Goal: Information Seeking & Learning: Learn about a topic

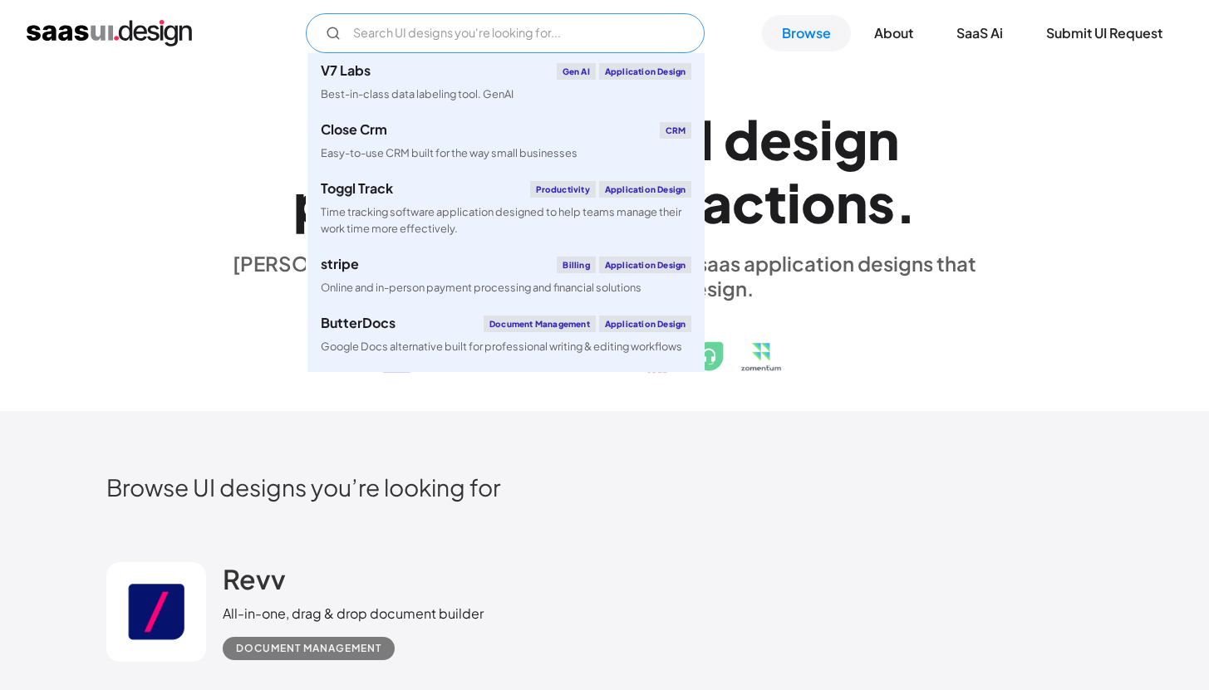
click at [553, 37] on input "Email Form" at bounding box center [505, 33] width 399 height 40
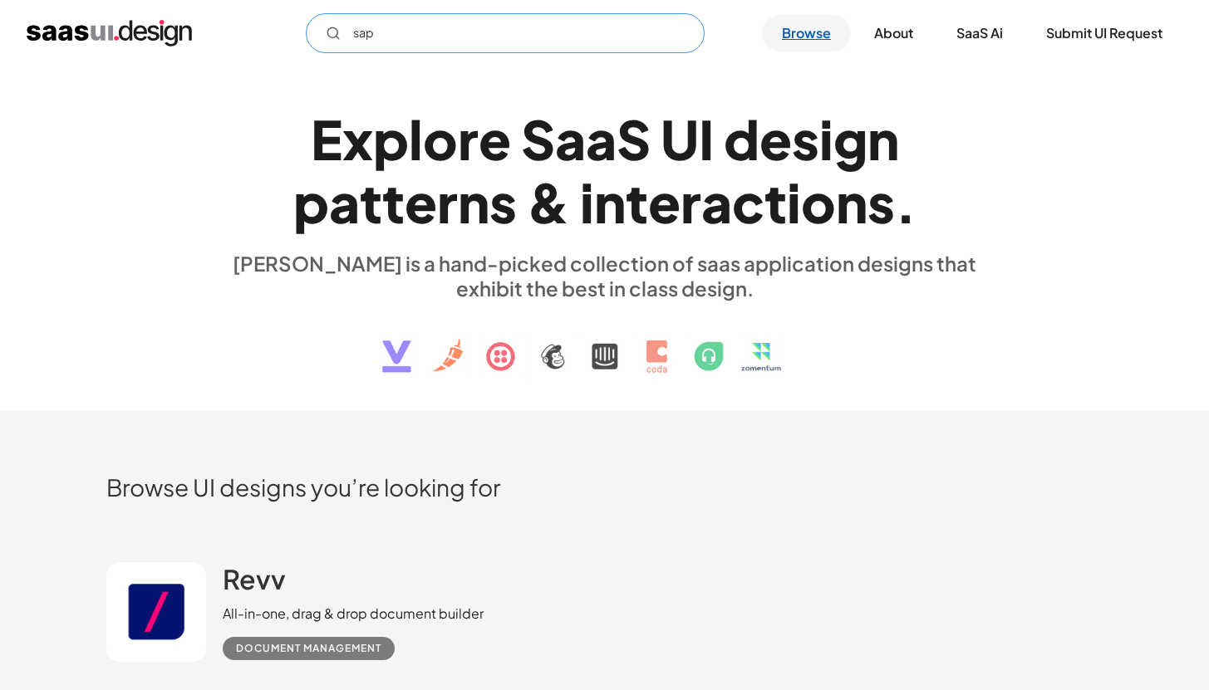
type input "sap"
click at [770, 43] on link "Browse" at bounding box center [806, 33] width 89 height 37
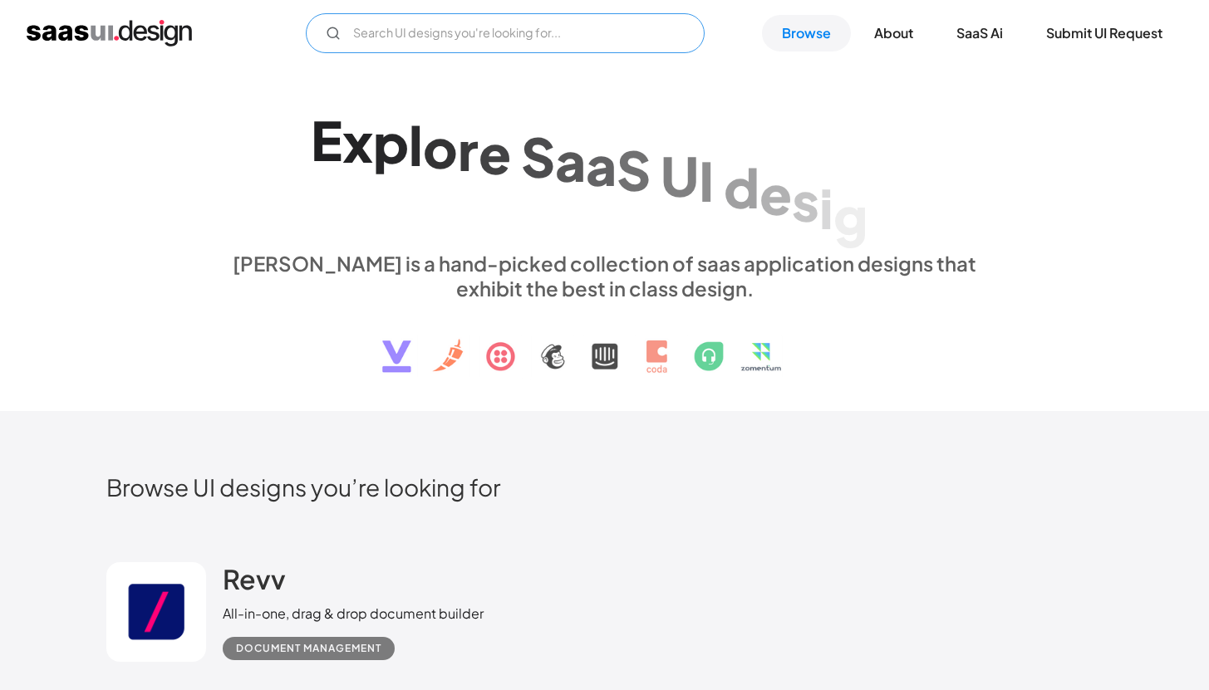
click at [607, 37] on input "Email Form" at bounding box center [505, 33] width 399 height 40
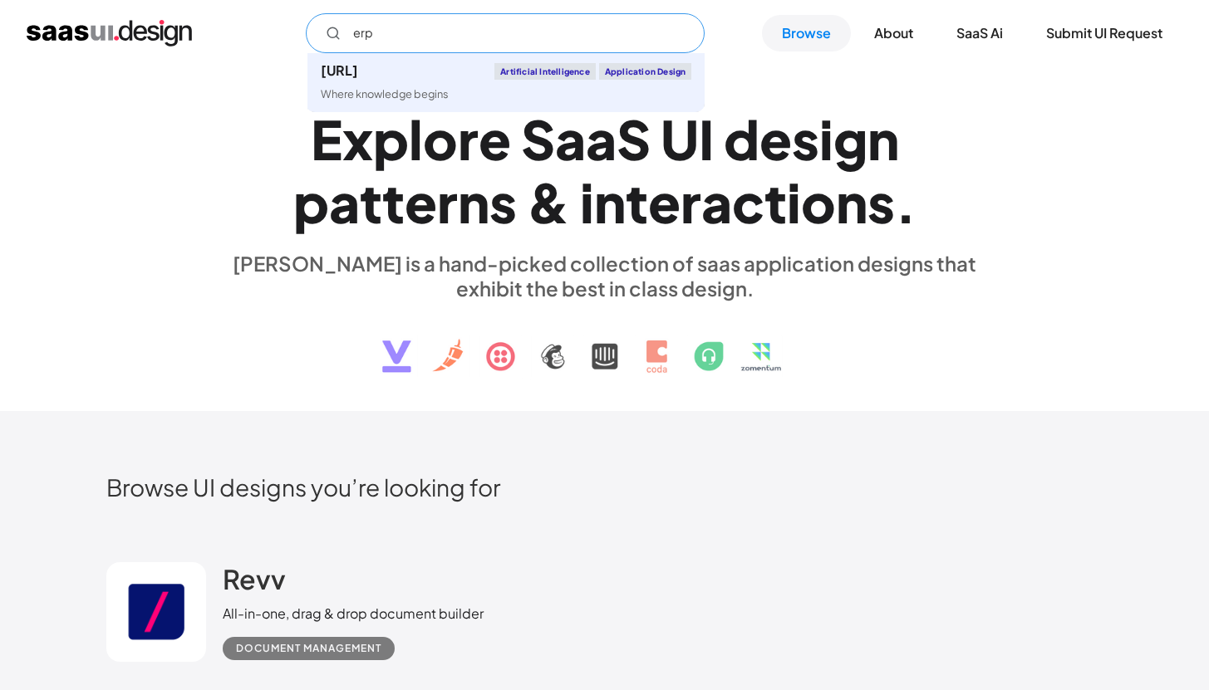
type input "erp"
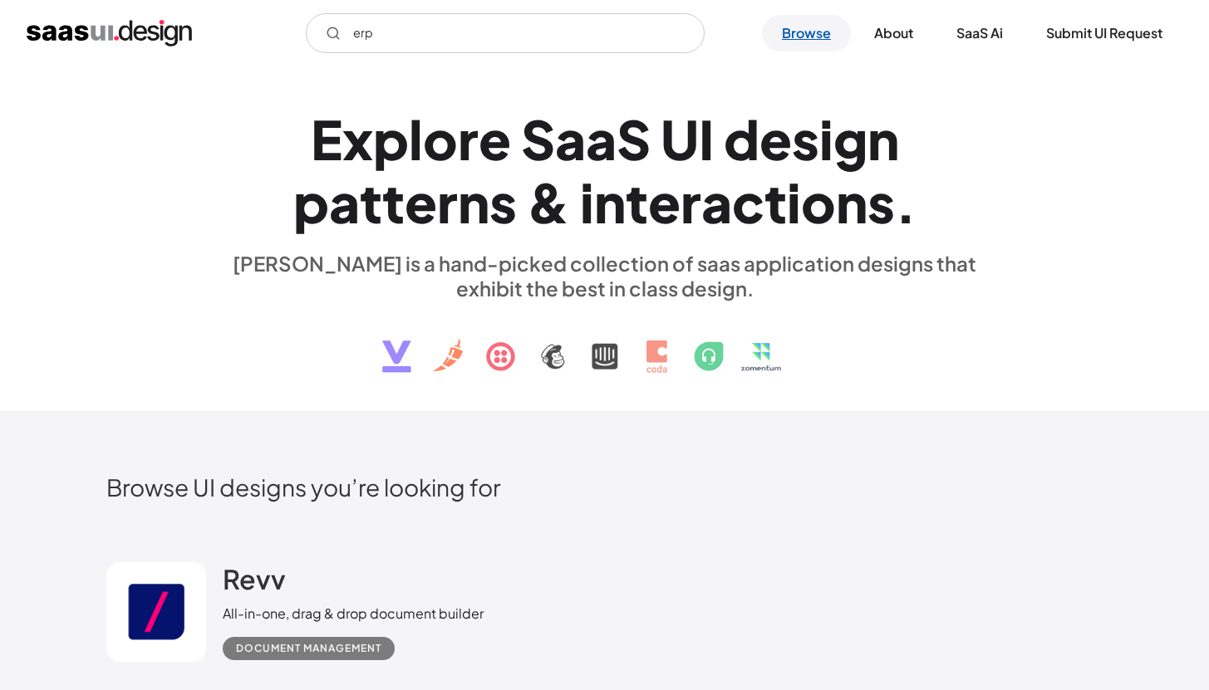
click at [823, 39] on link "Browse" at bounding box center [806, 33] width 89 height 37
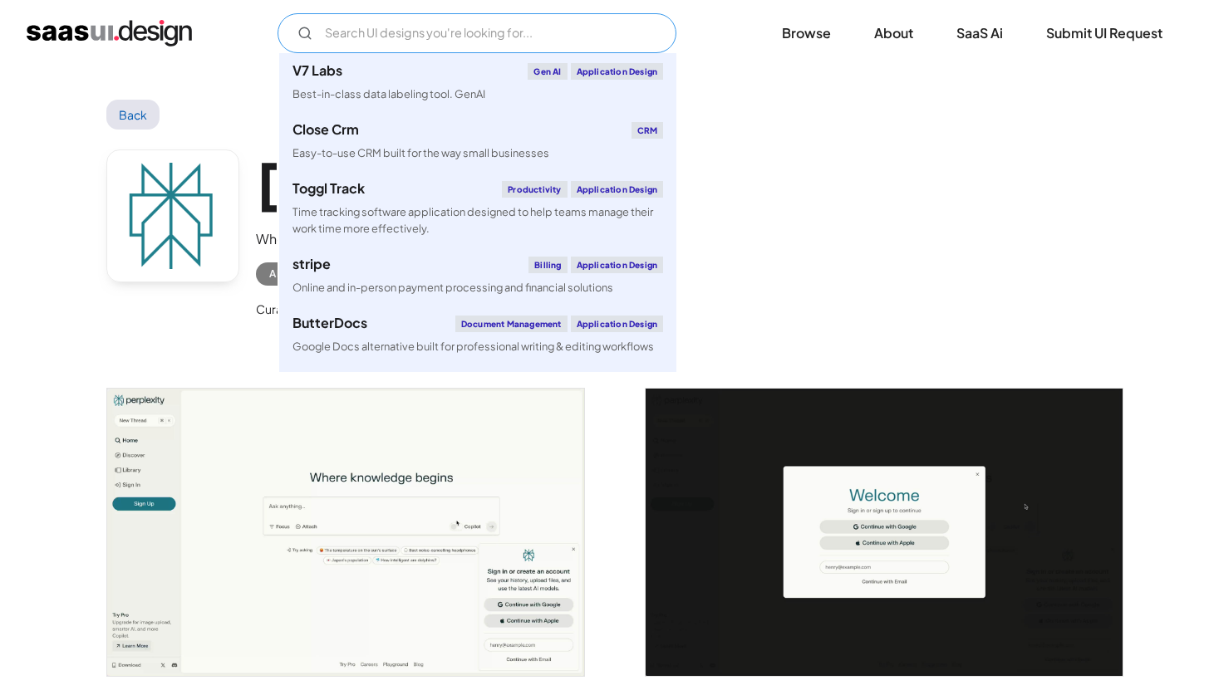
click at [501, 35] on input "Email Form" at bounding box center [477, 33] width 399 height 40
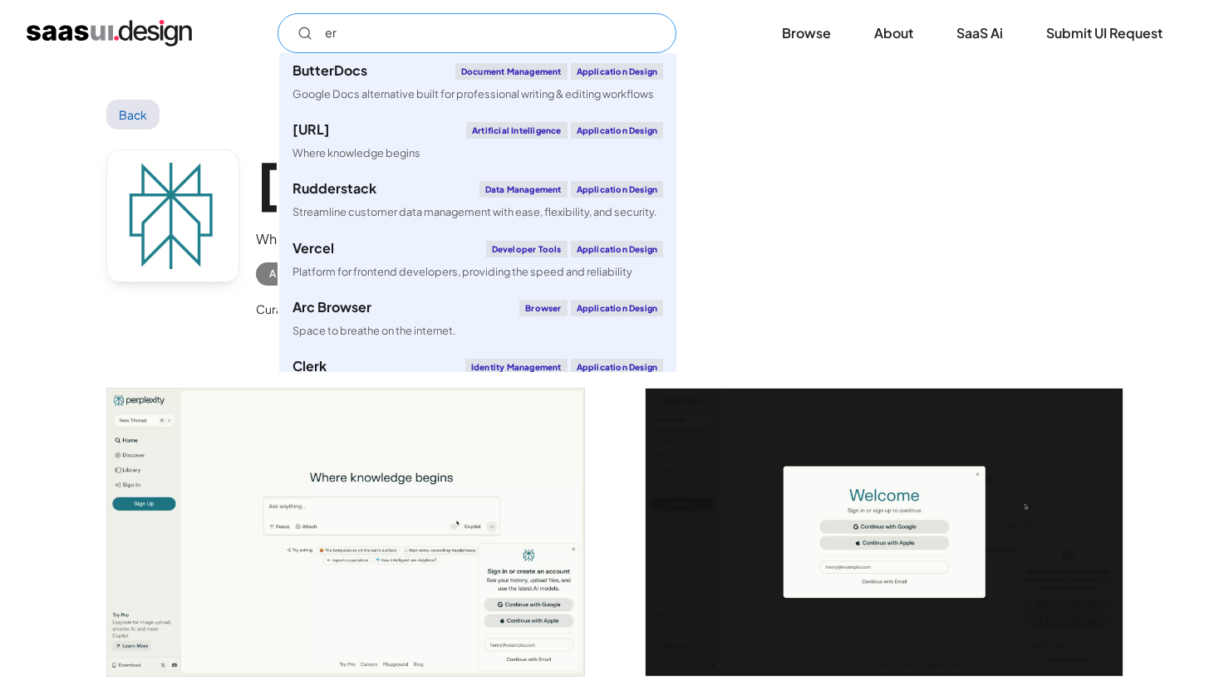
type input "erp"
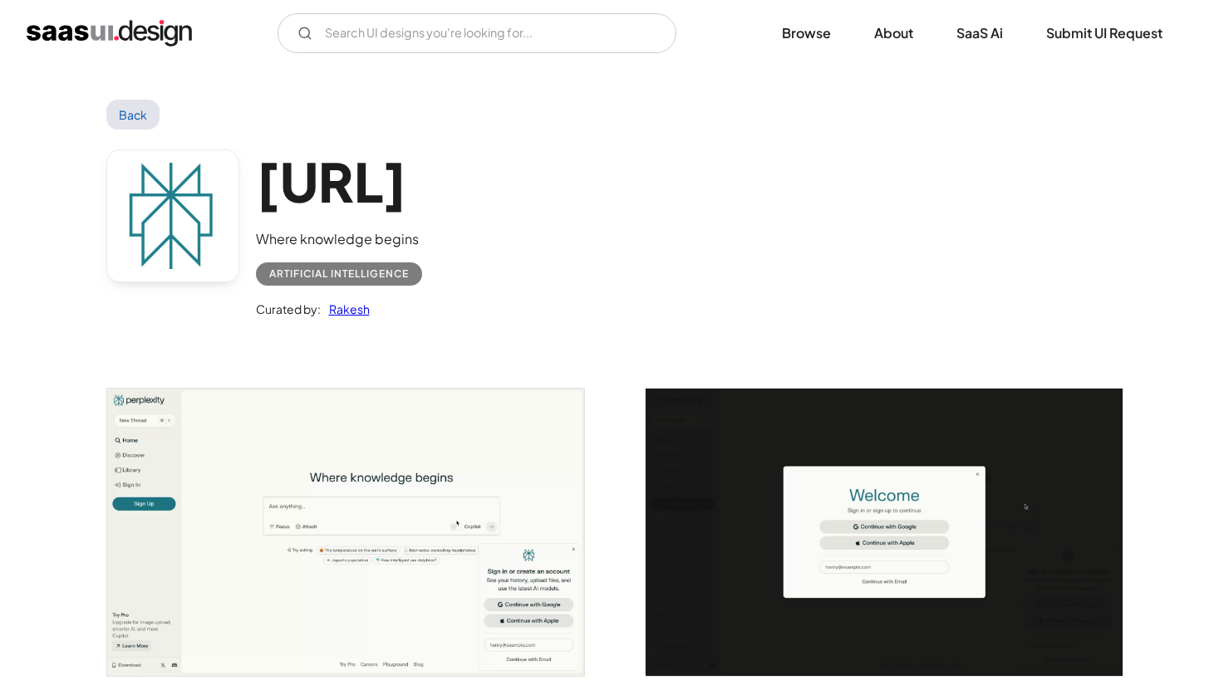
click at [137, 111] on link "Back" at bounding box center [133, 115] width 54 height 30
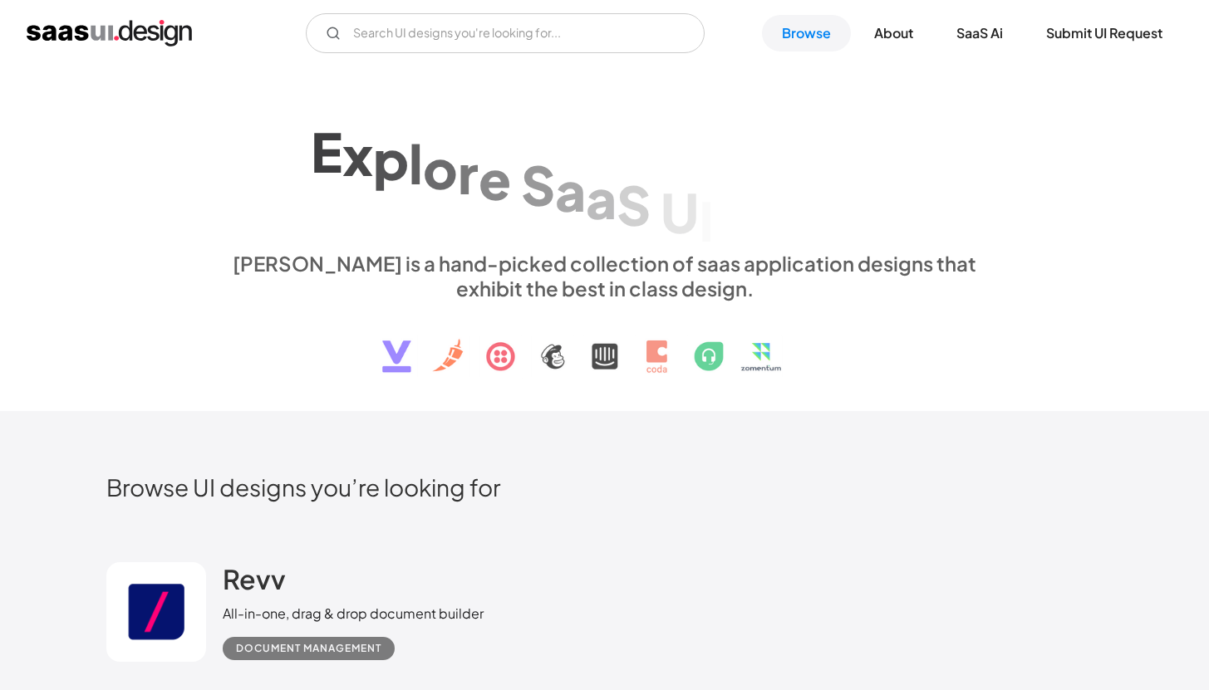
click at [823, 39] on link "Browse" at bounding box center [806, 33] width 89 height 37
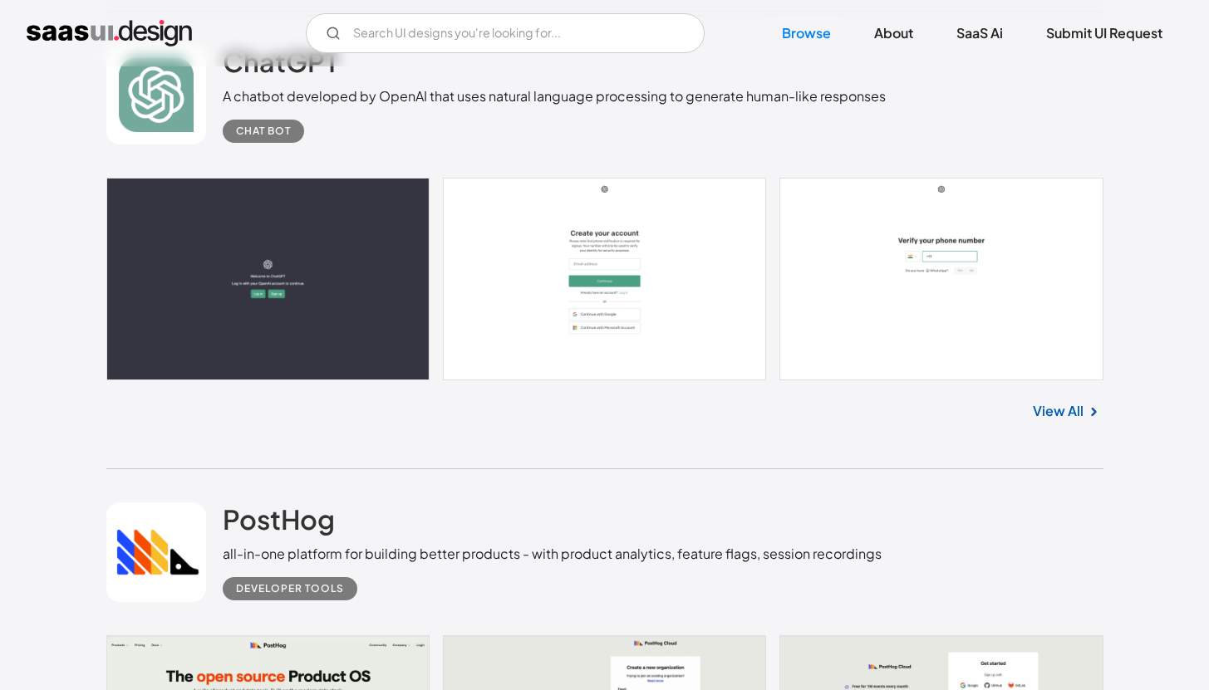
scroll to position [1417, 0]
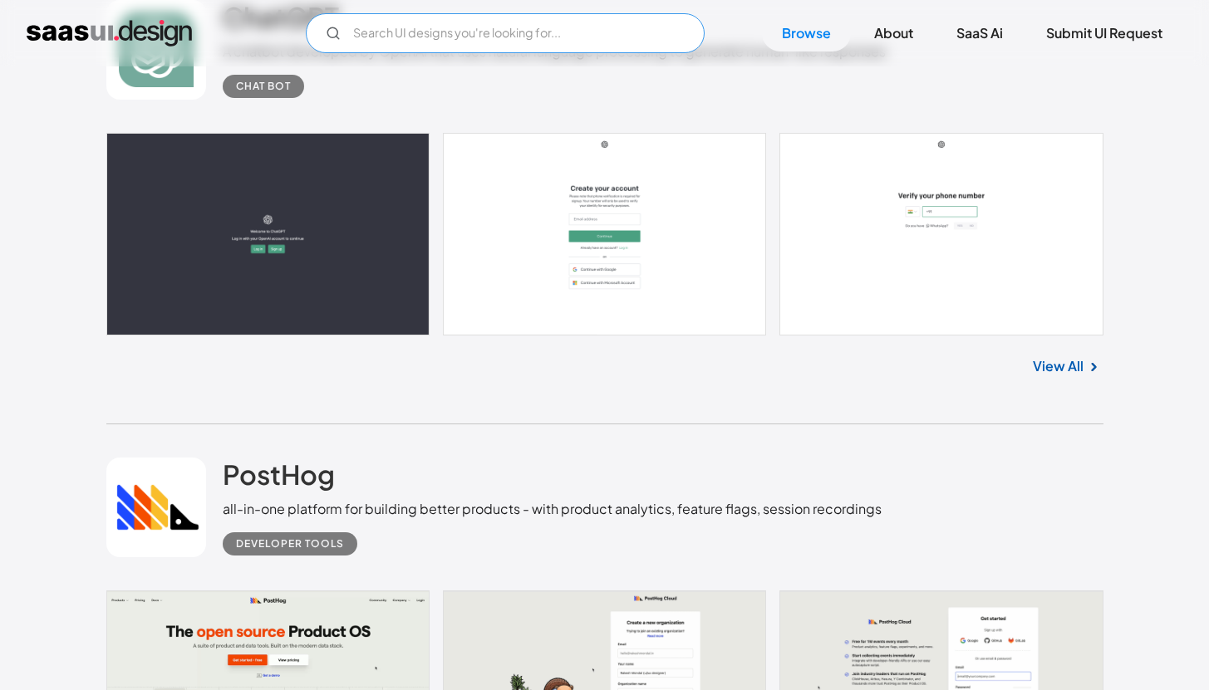
click at [404, 30] on input "Email Form" at bounding box center [505, 33] width 399 height 40
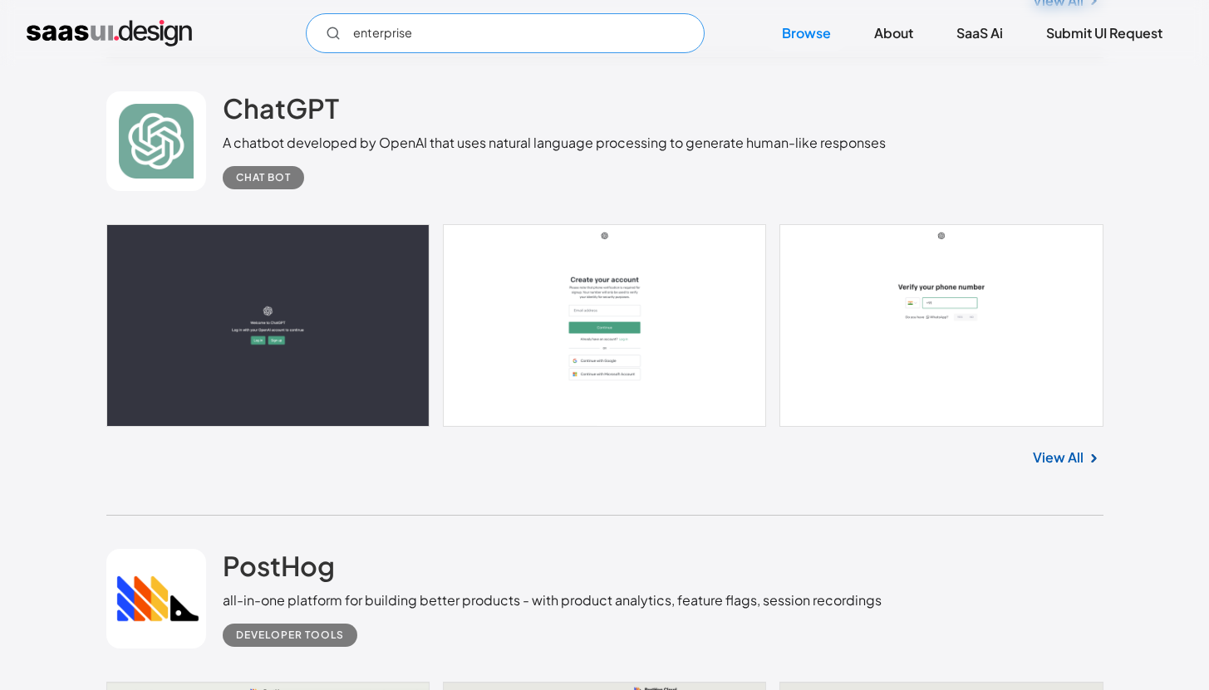
scroll to position [1221, 0]
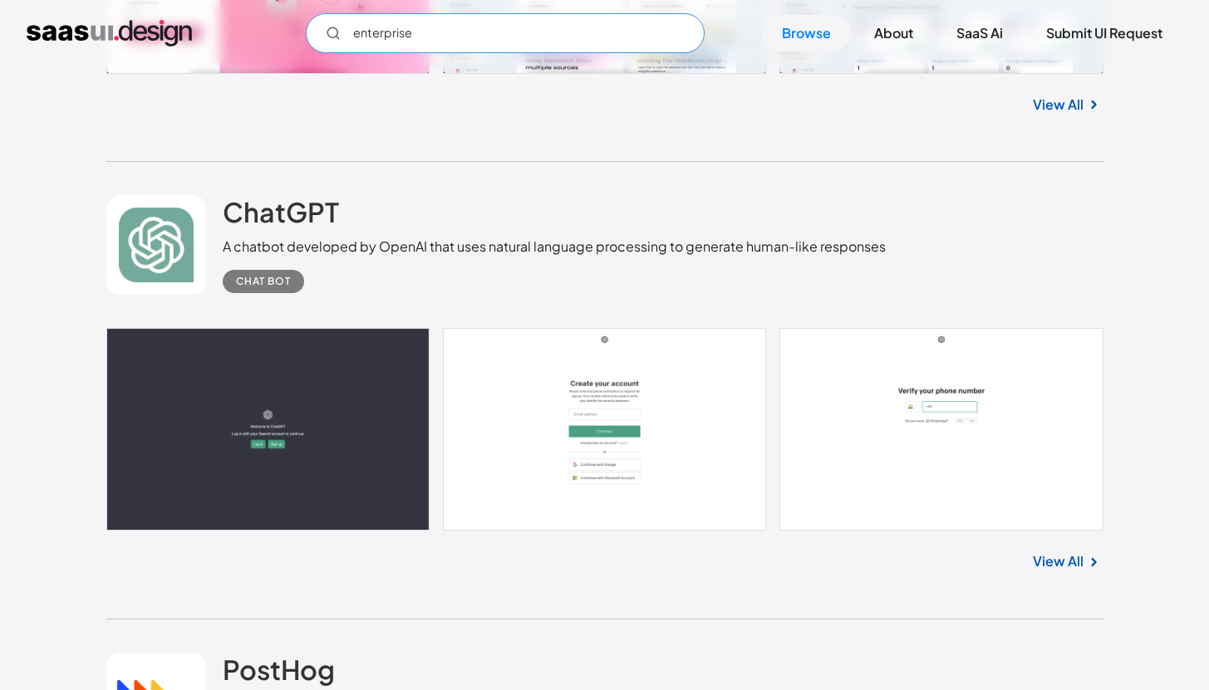
type input "enterprise"
click at [818, 45] on link "Browse" at bounding box center [806, 33] width 89 height 37
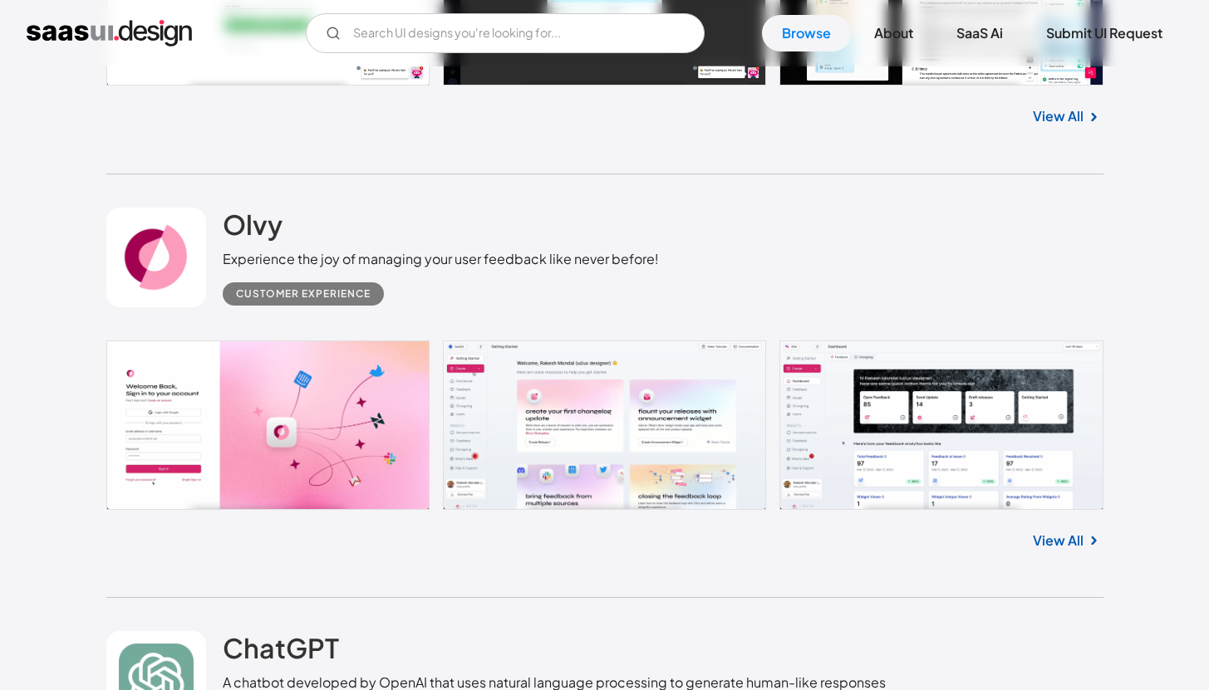
scroll to position [786, 0]
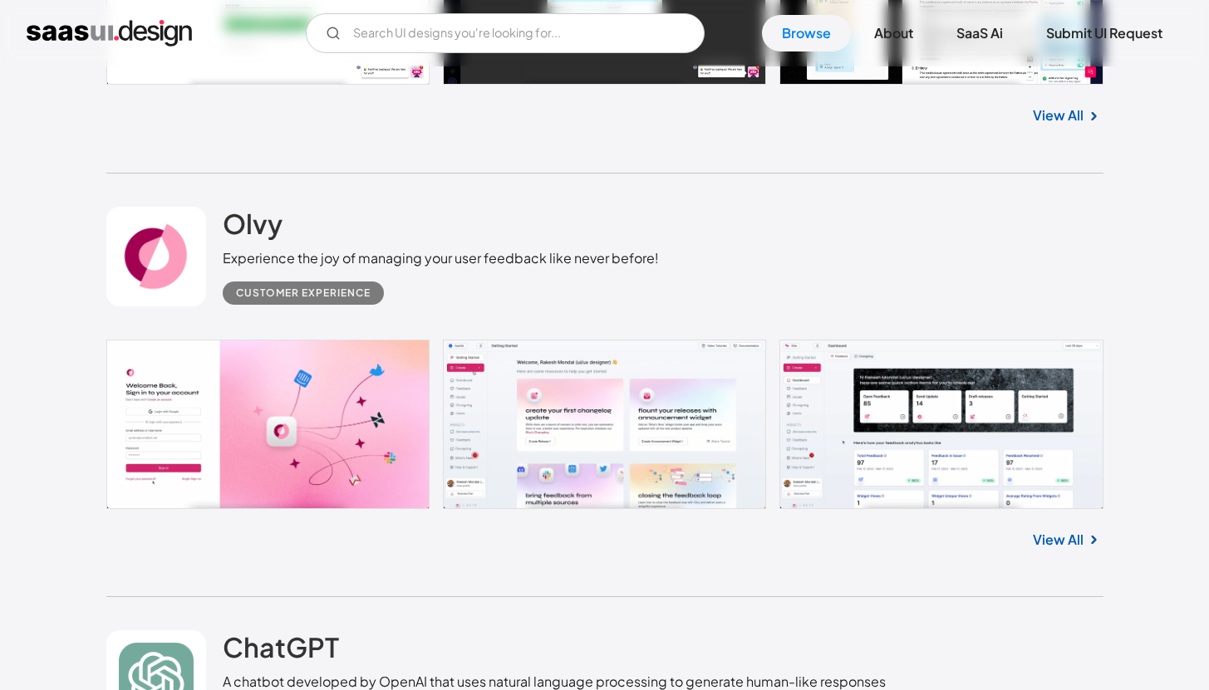
click at [381, 374] on link at bounding box center [604, 425] width 997 height 170
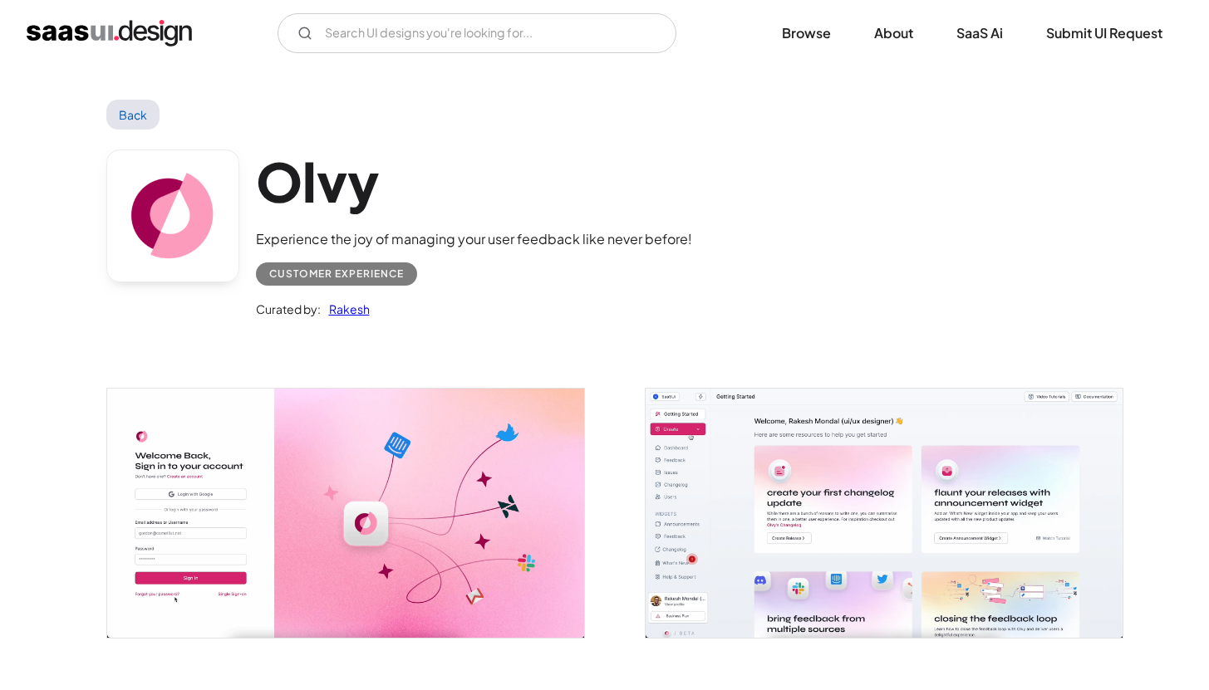
click at [409, 431] on img "open lightbox" at bounding box center [345, 513] width 477 height 248
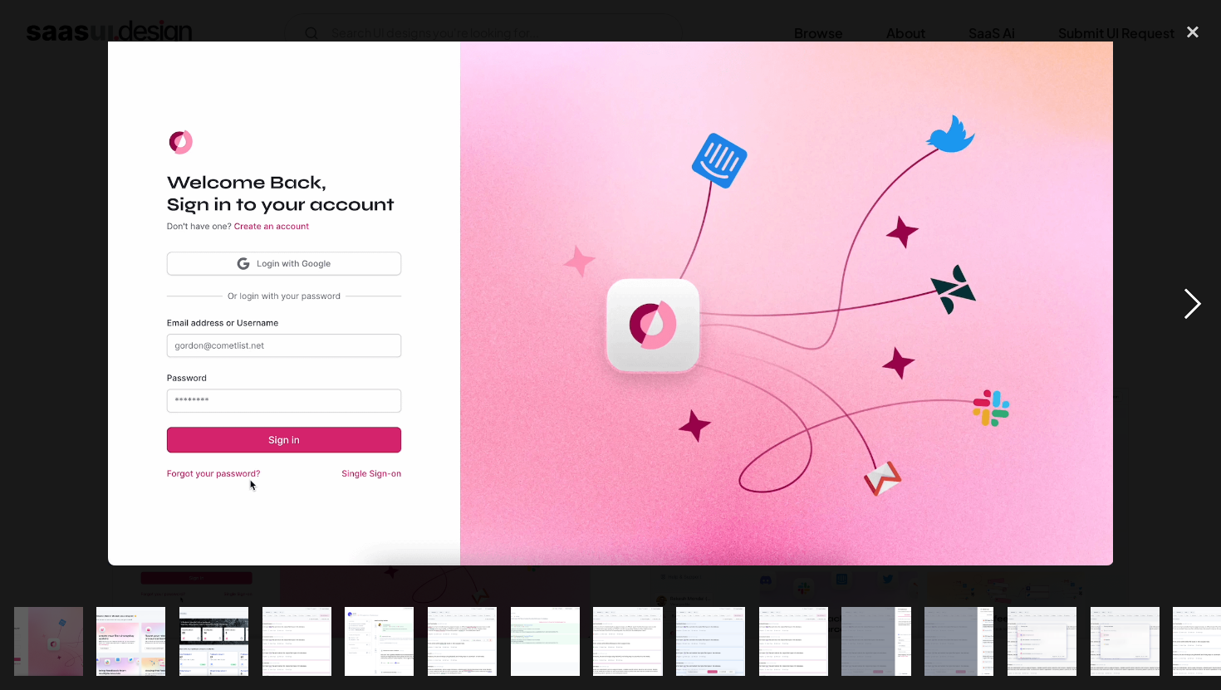
click at [1196, 294] on div "next image" at bounding box center [1193, 304] width 57 height 580
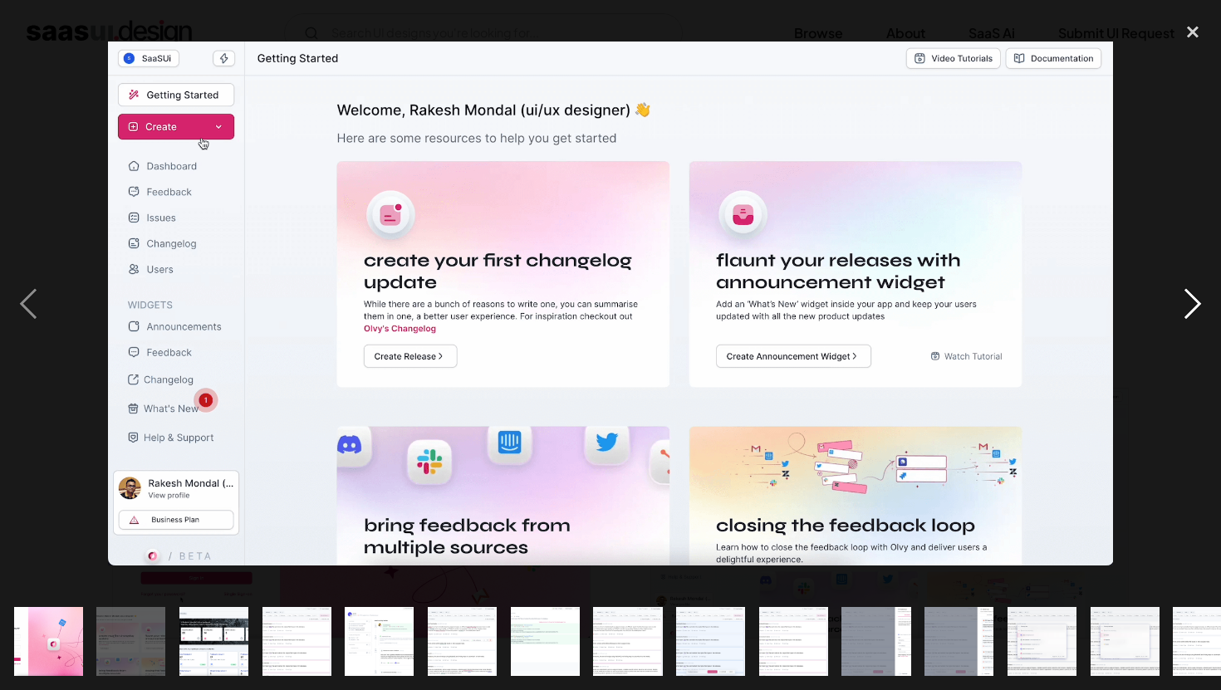
click at [1196, 294] on div "next image" at bounding box center [1193, 304] width 57 height 580
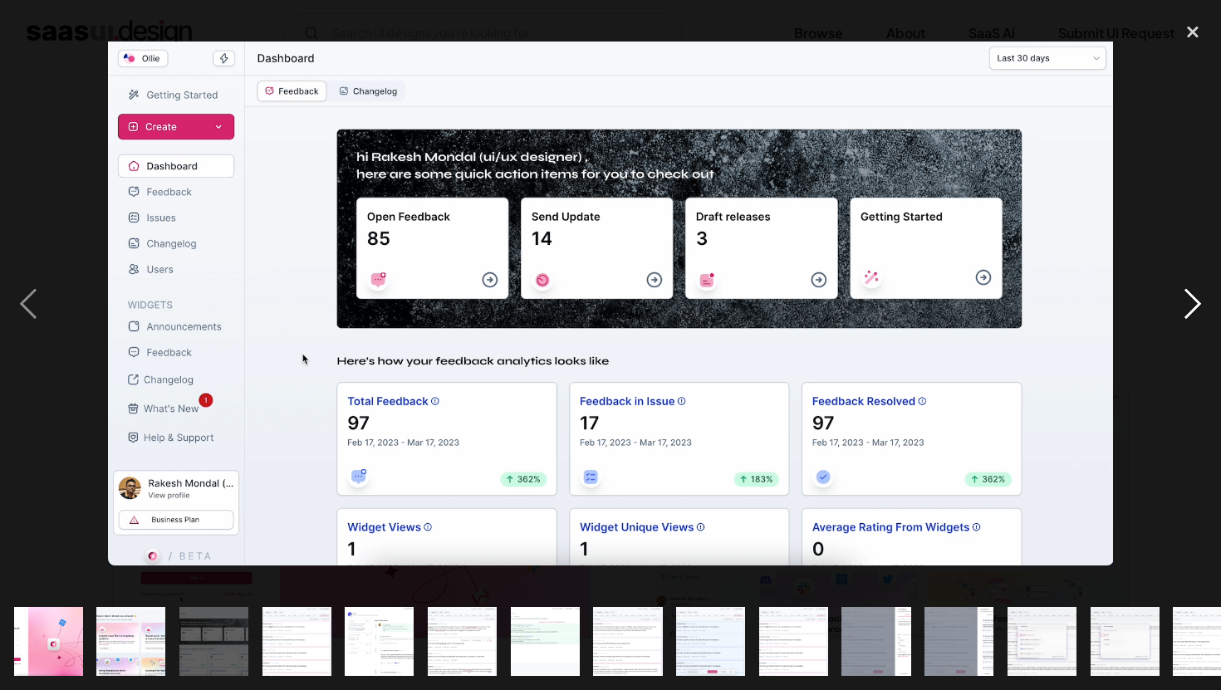
click at [1196, 294] on div "next image" at bounding box center [1193, 304] width 57 height 580
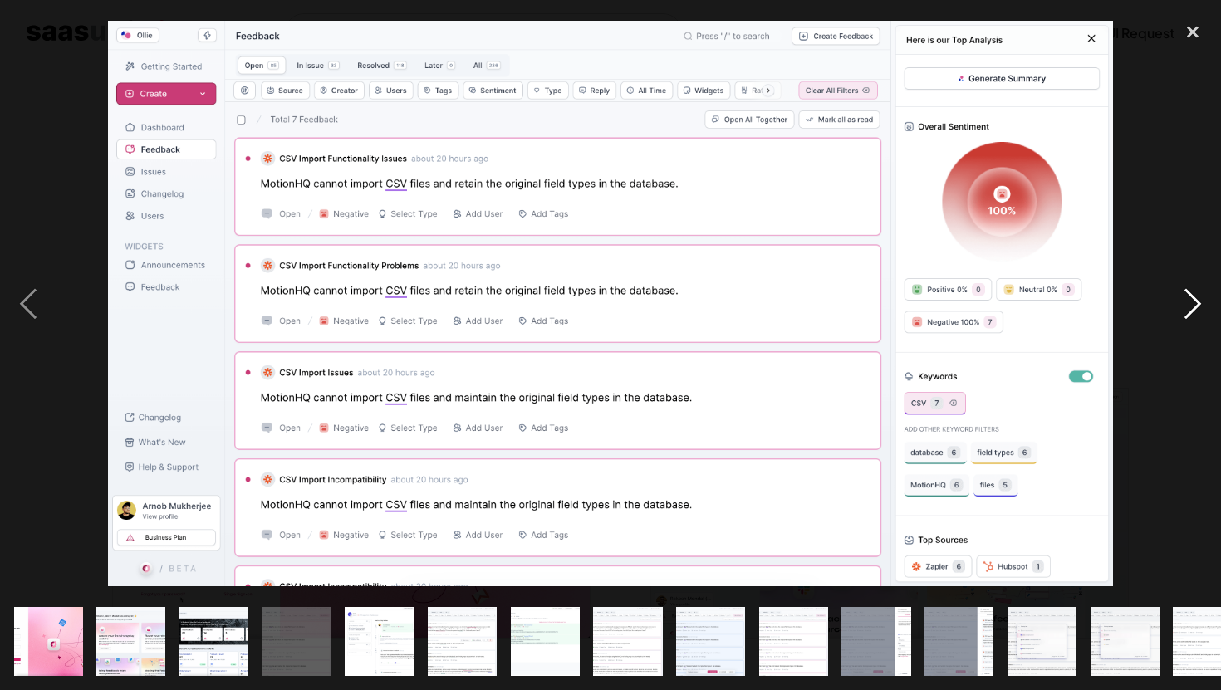
click at [1196, 294] on div "next image" at bounding box center [1193, 304] width 57 height 580
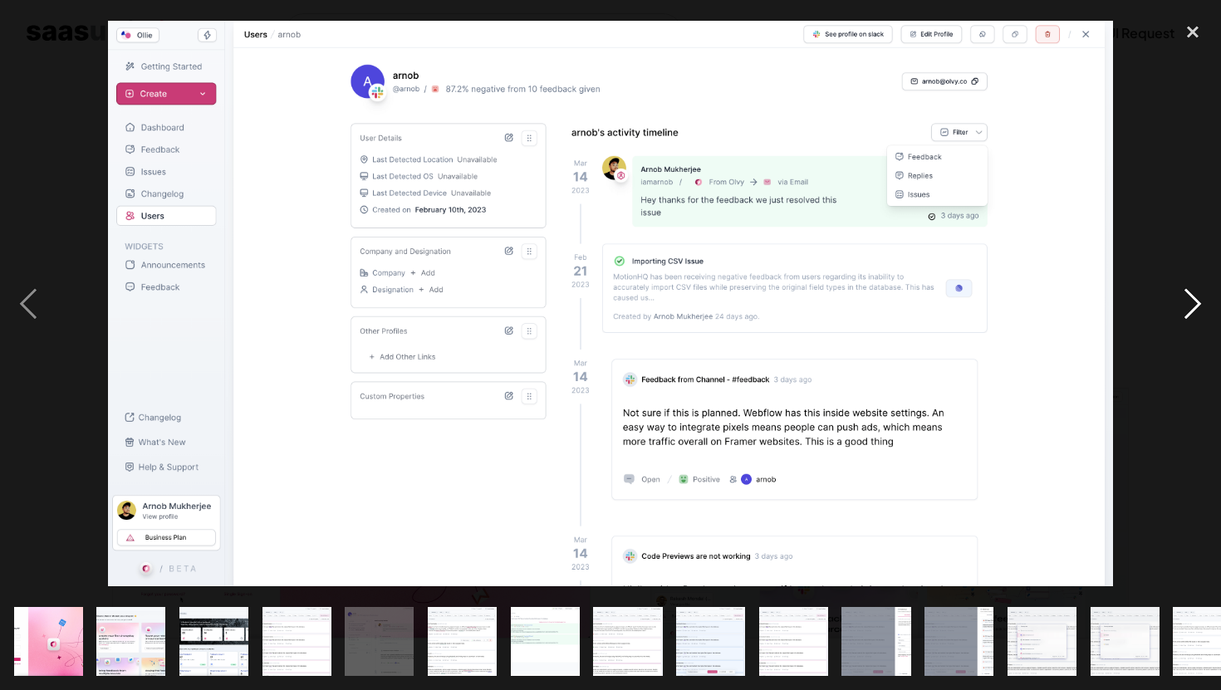
click at [1196, 294] on div "next image" at bounding box center [1193, 304] width 57 height 580
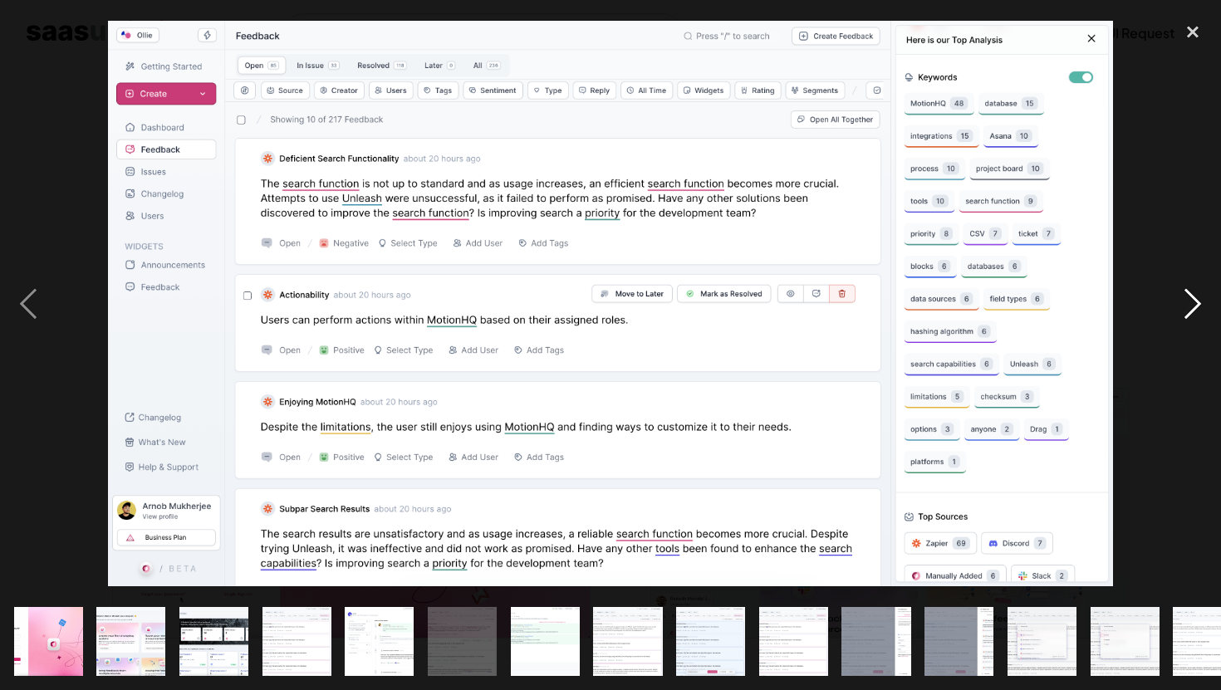
click at [1196, 294] on div "next image" at bounding box center [1193, 304] width 57 height 580
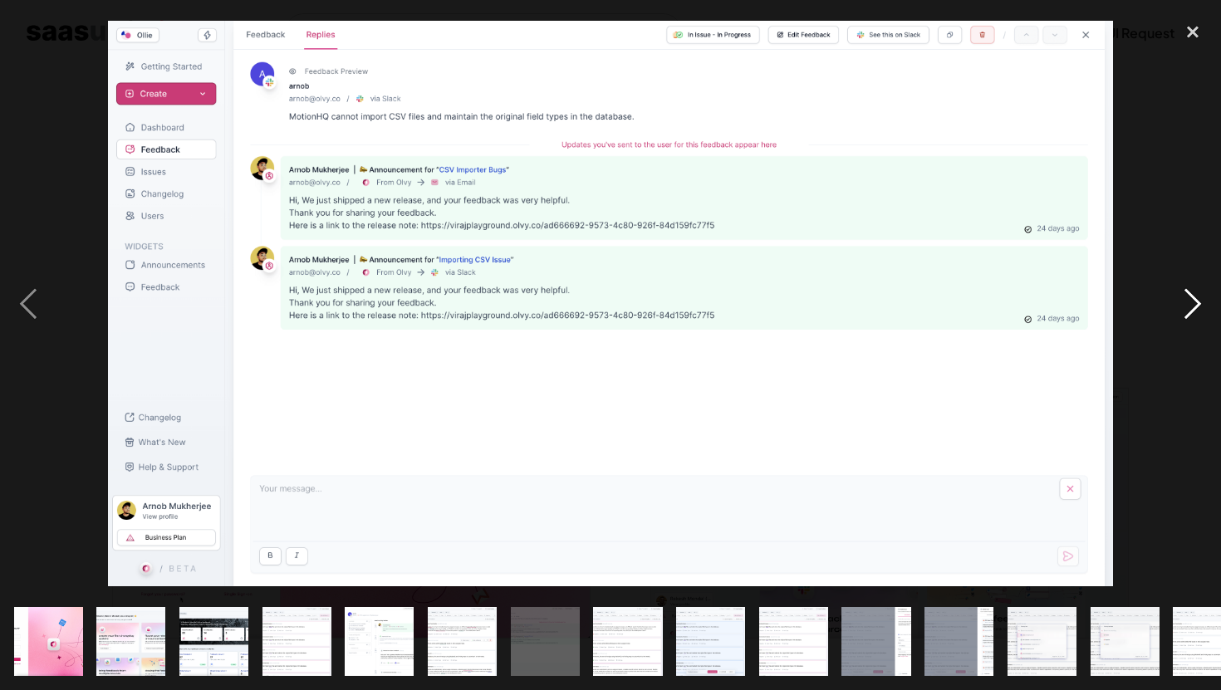
click at [1196, 294] on div "next image" at bounding box center [1193, 304] width 57 height 580
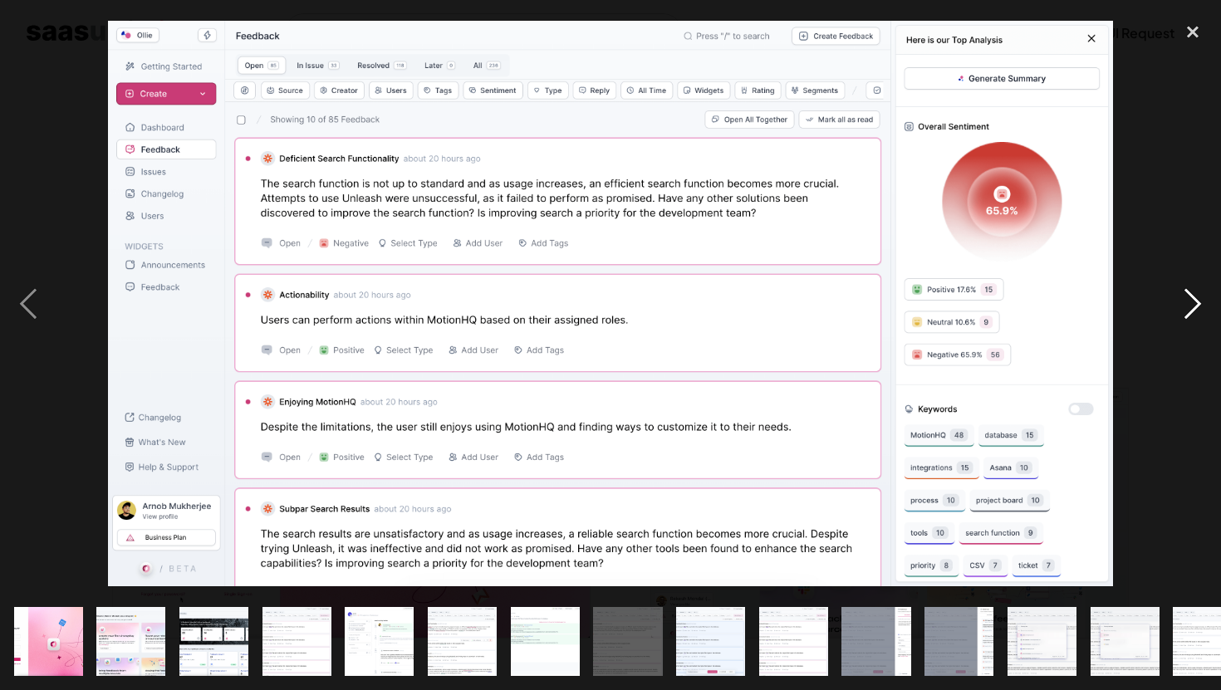
click at [1189, 298] on div "next image" at bounding box center [1193, 304] width 57 height 580
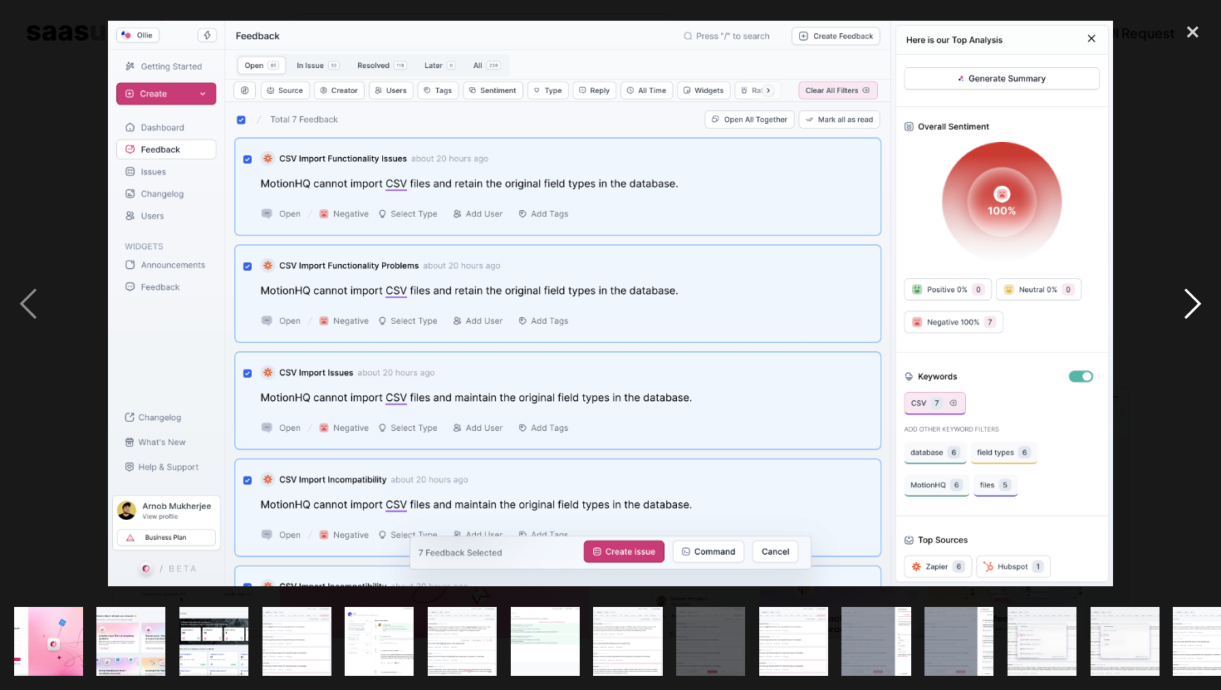
click at [1189, 298] on div "next image" at bounding box center [1193, 304] width 57 height 580
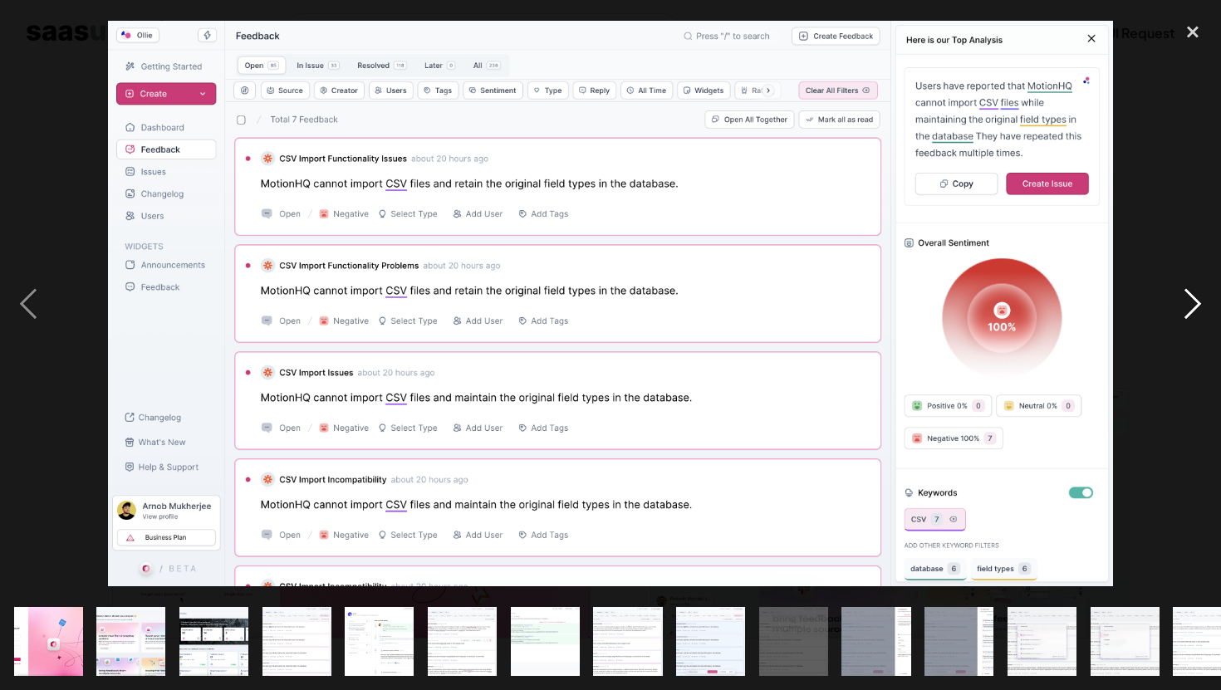
click at [1189, 298] on div "next image" at bounding box center [1193, 304] width 57 height 580
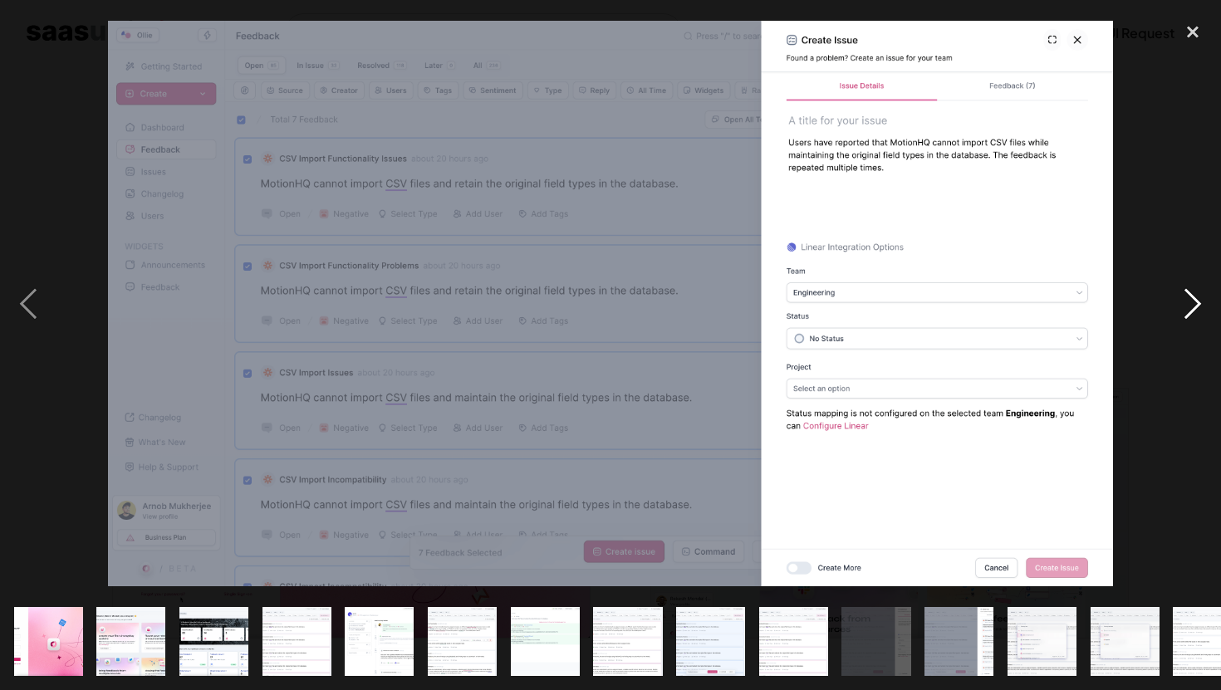
click at [1189, 298] on div "next image" at bounding box center [1193, 304] width 57 height 580
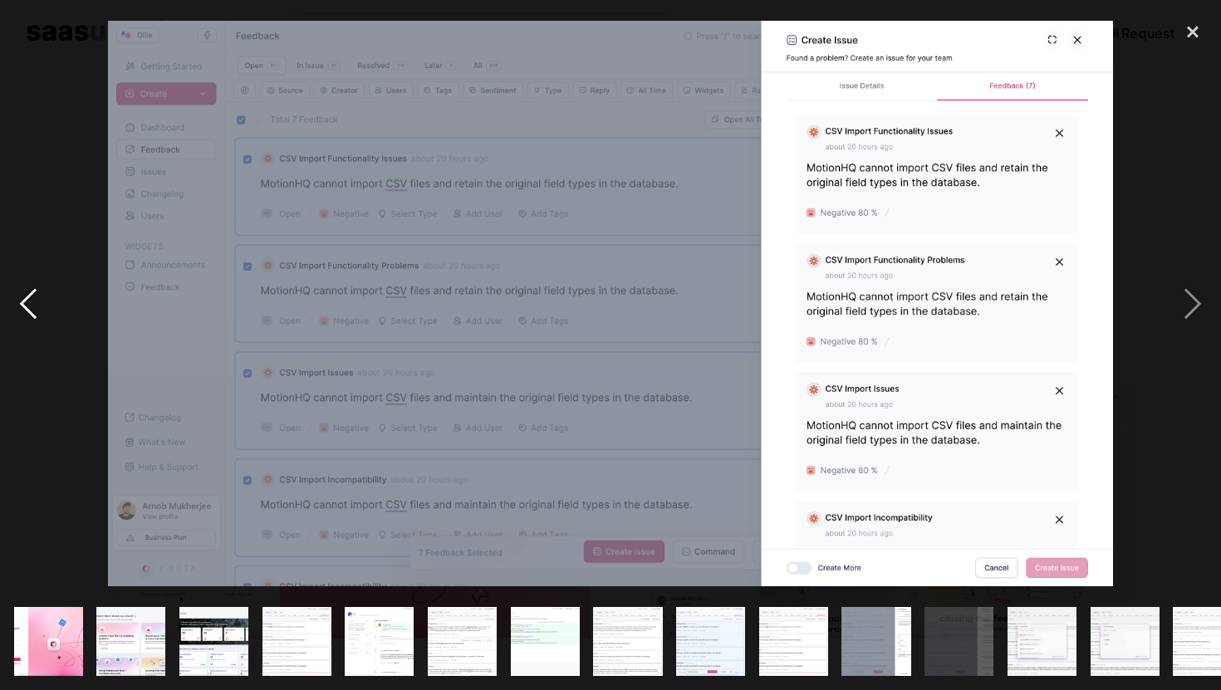
click at [19, 302] on div "previous image" at bounding box center [28, 304] width 57 height 580
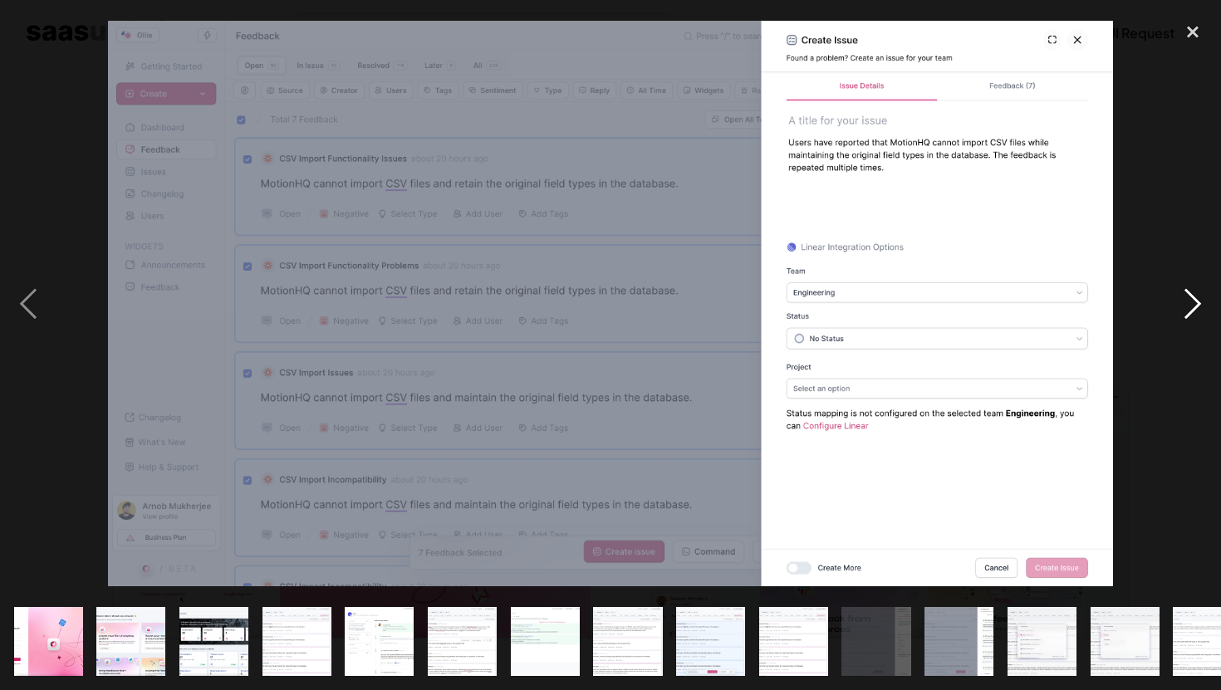
click at [1186, 318] on div "next image" at bounding box center [1193, 304] width 57 height 580
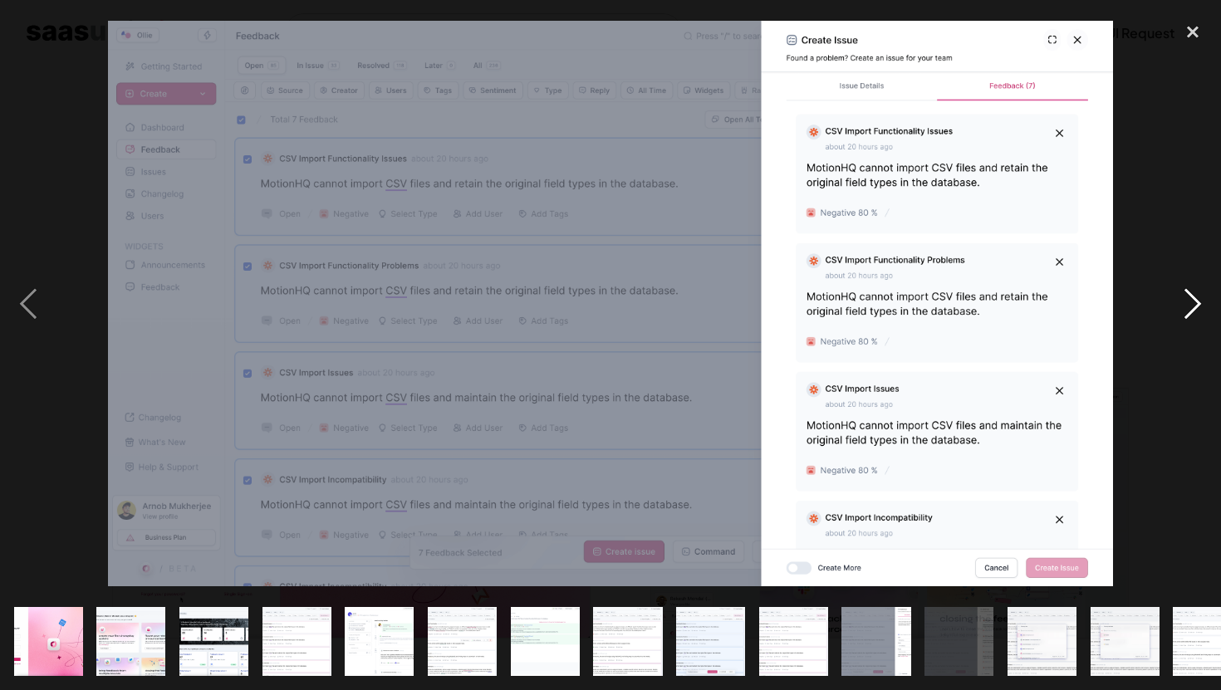
click at [1186, 318] on div "next image" at bounding box center [1193, 304] width 57 height 580
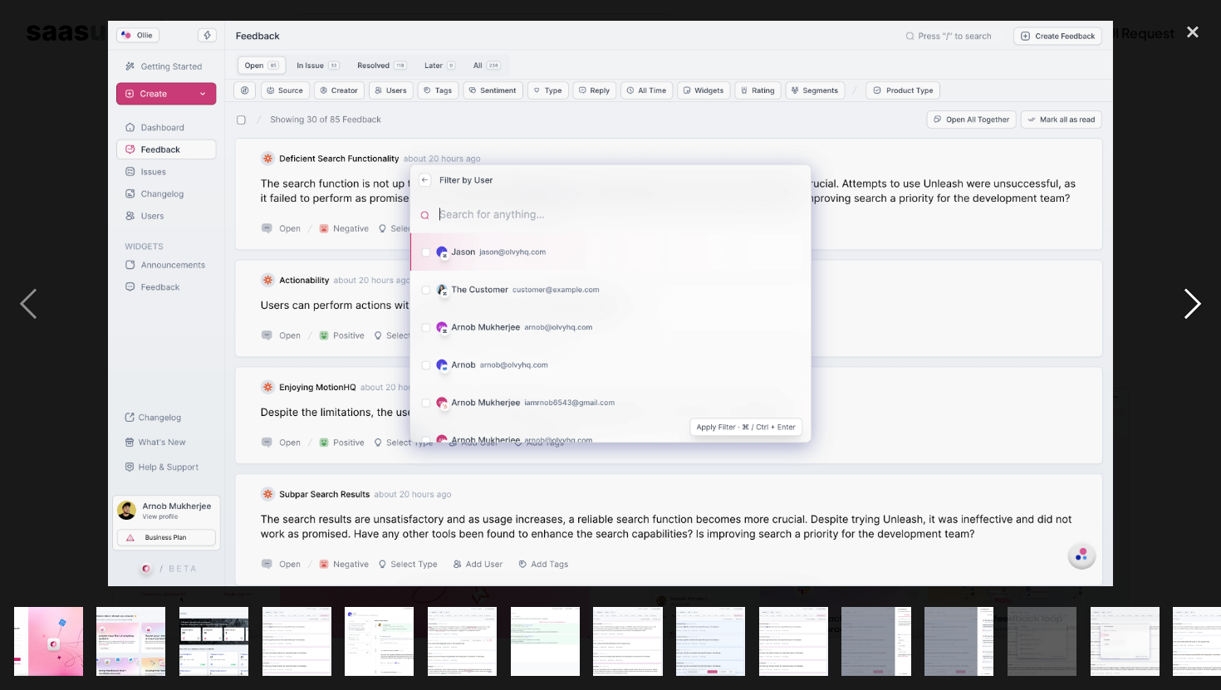
click at [1186, 318] on div "next image" at bounding box center [1193, 304] width 57 height 580
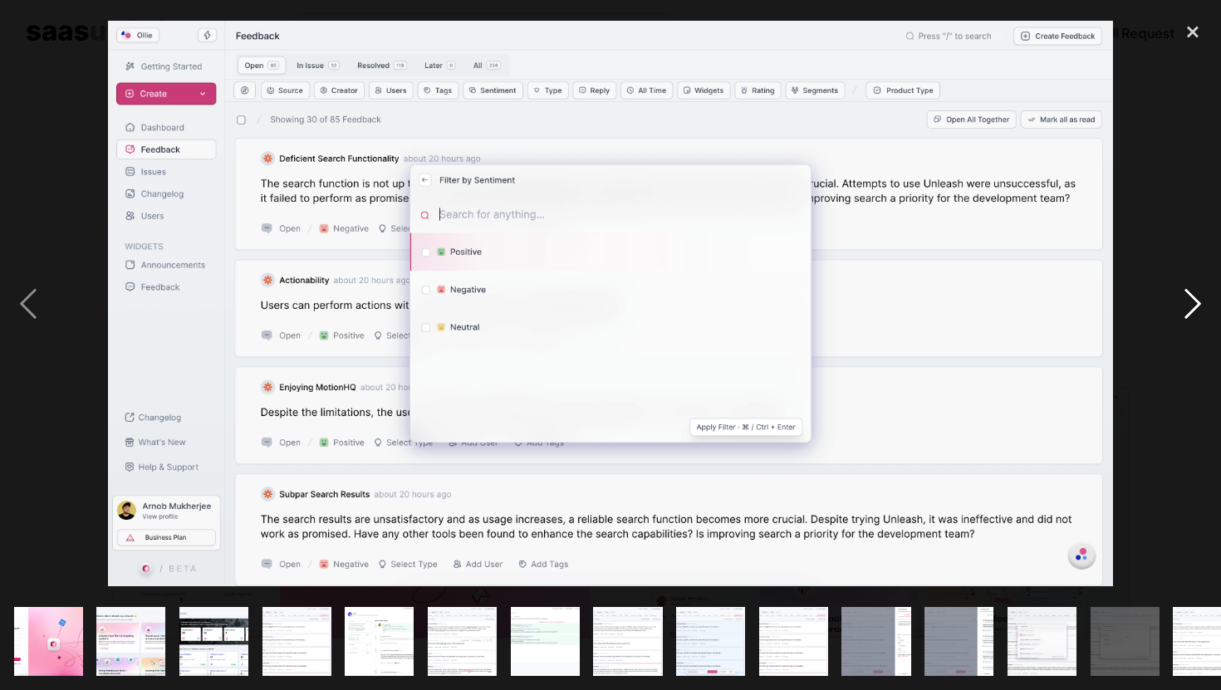
click at [1186, 318] on div "next image" at bounding box center [1193, 304] width 57 height 580
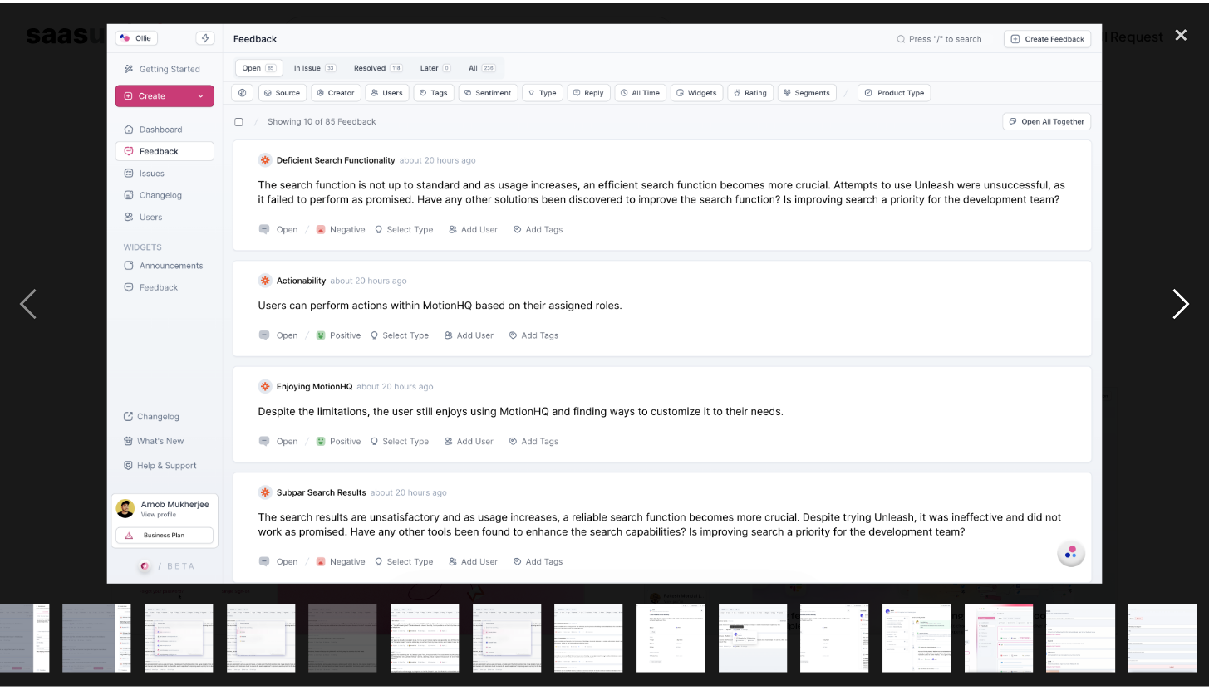
scroll to position [0, 863]
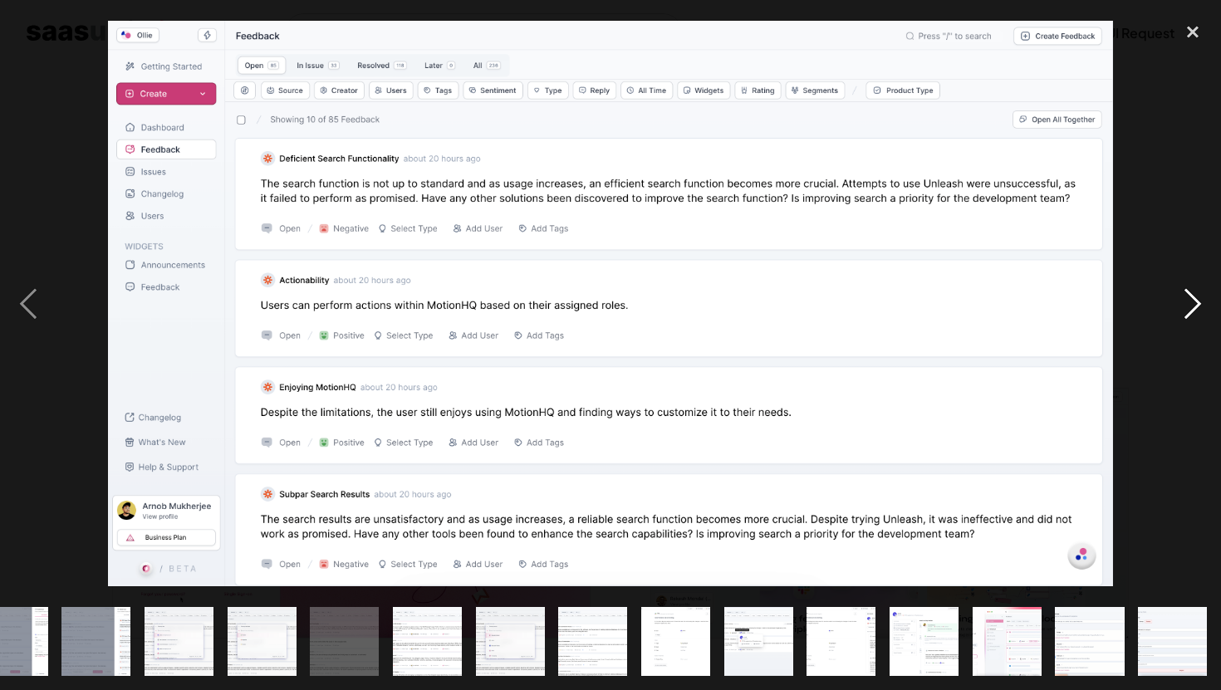
click at [1186, 318] on div "next image" at bounding box center [1193, 304] width 57 height 580
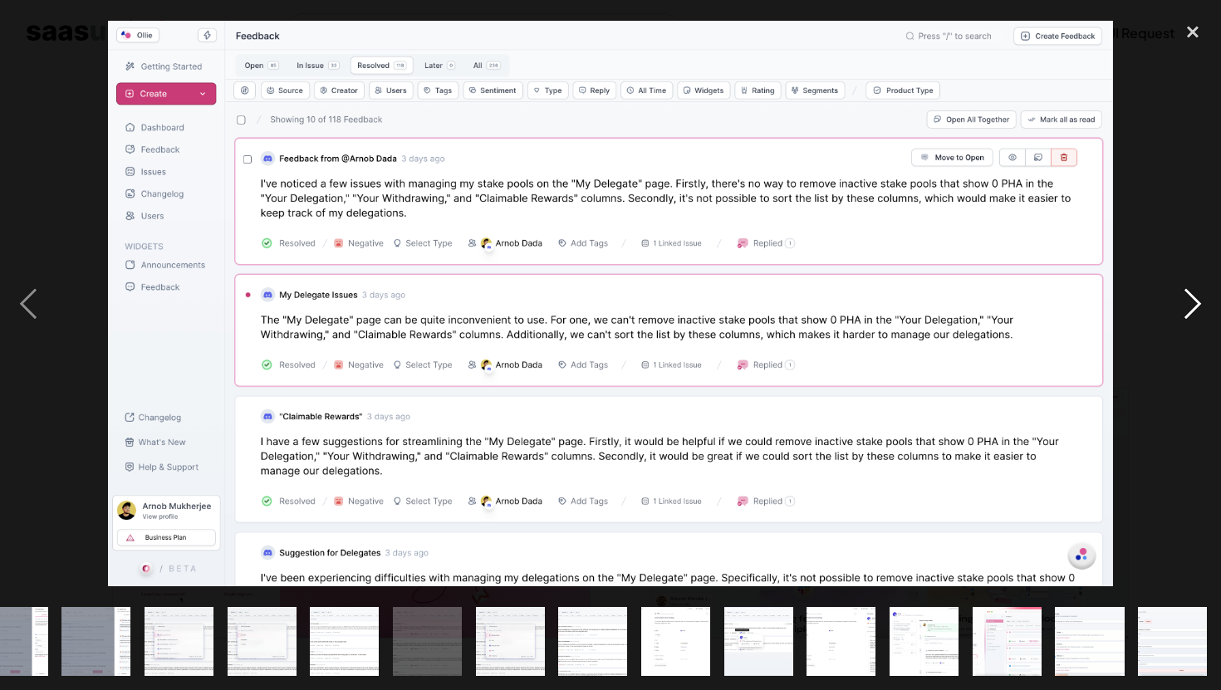
click at [1186, 318] on div "next image" at bounding box center [1193, 304] width 57 height 580
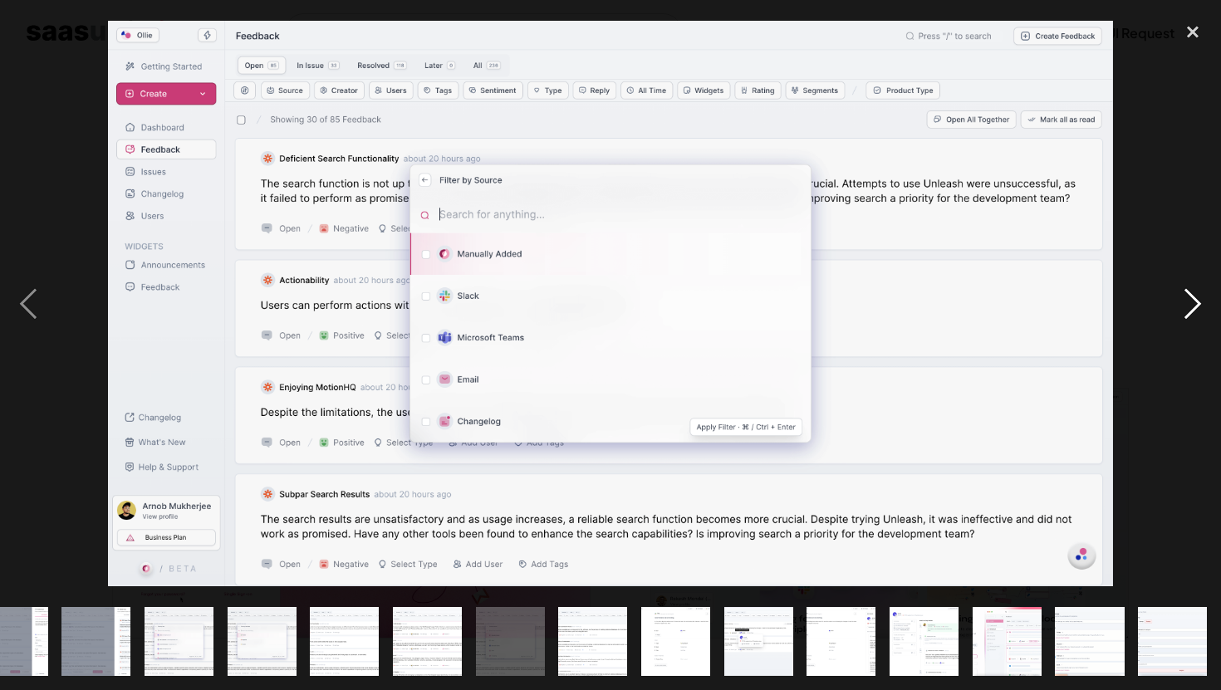
click at [1186, 318] on div "next image" at bounding box center [1193, 304] width 57 height 580
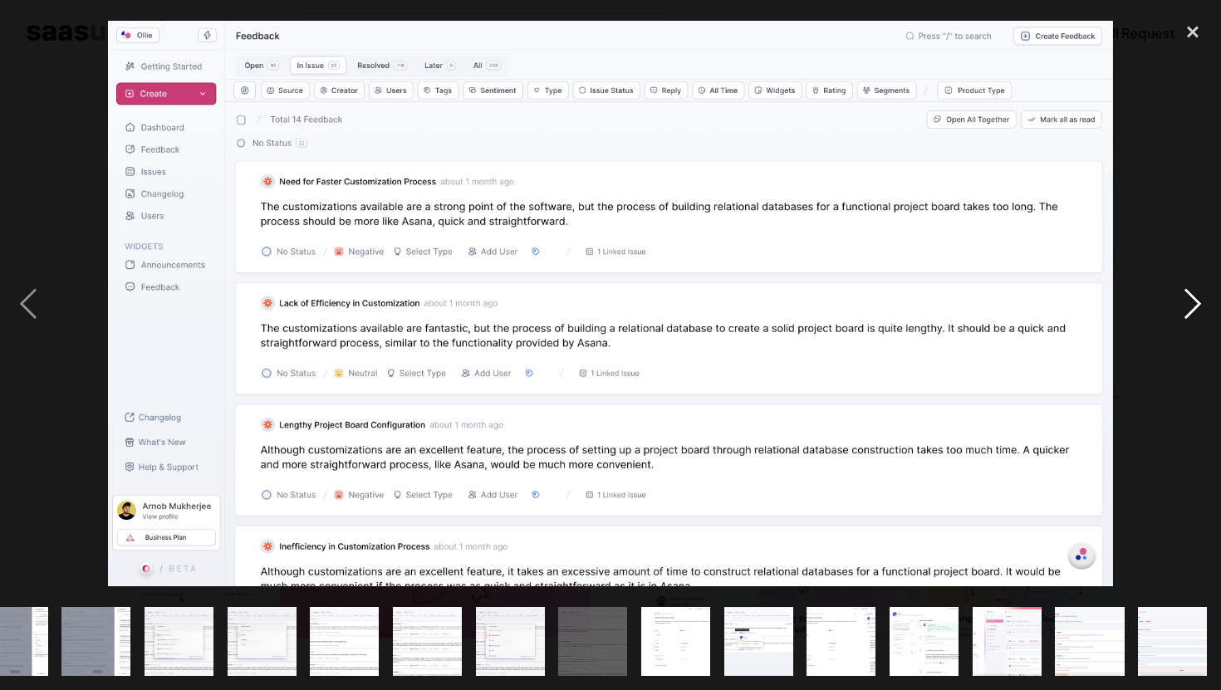
click at [1186, 318] on div "next image" at bounding box center [1193, 304] width 57 height 580
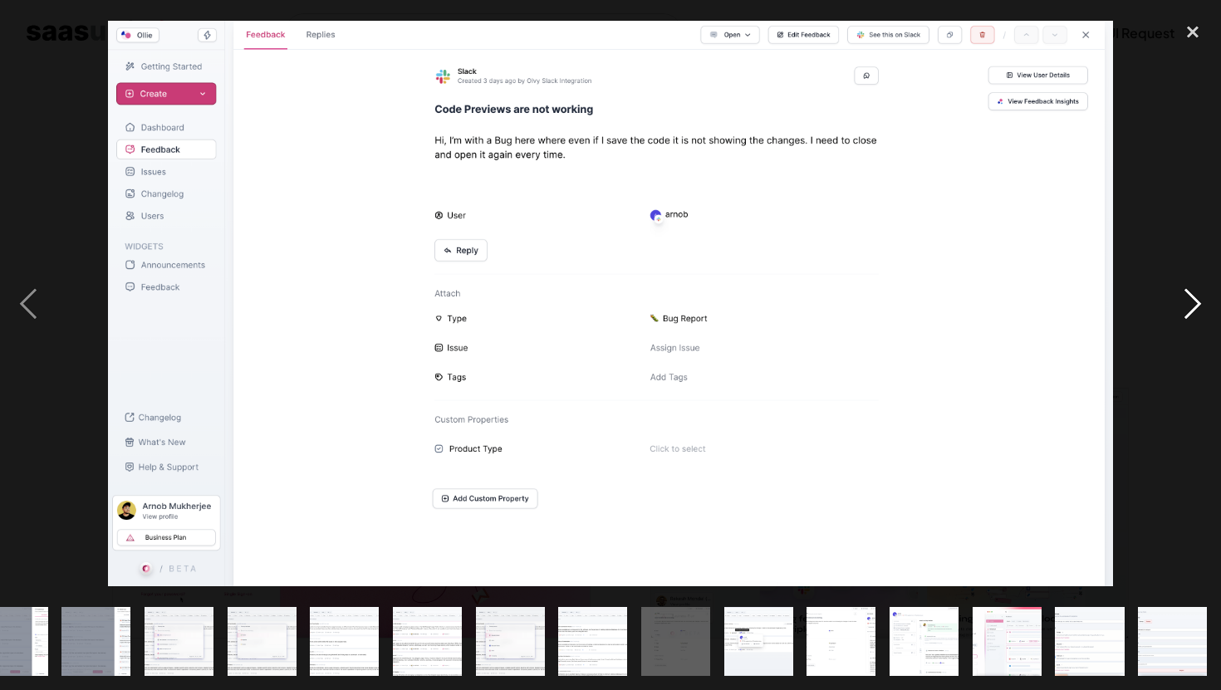
click at [1186, 318] on div "next image" at bounding box center [1193, 304] width 57 height 580
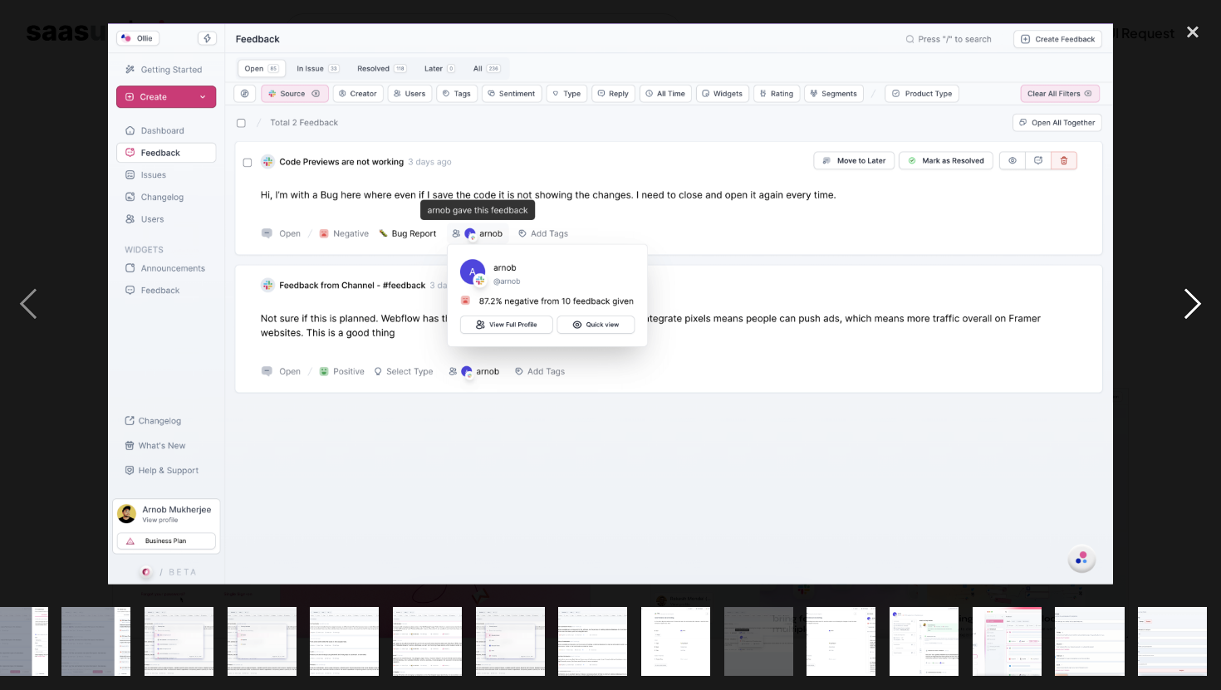
click at [1186, 318] on div "next image" at bounding box center [1193, 304] width 57 height 580
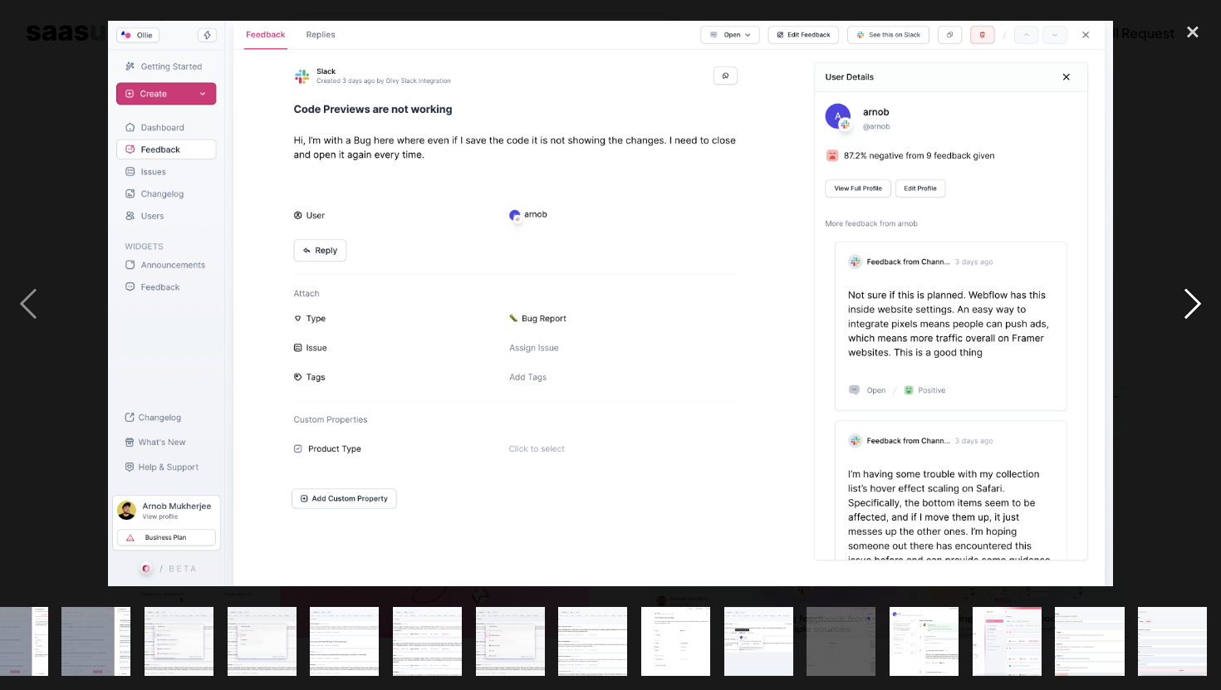
click at [1186, 318] on div "next image" at bounding box center [1193, 304] width 57 height 580
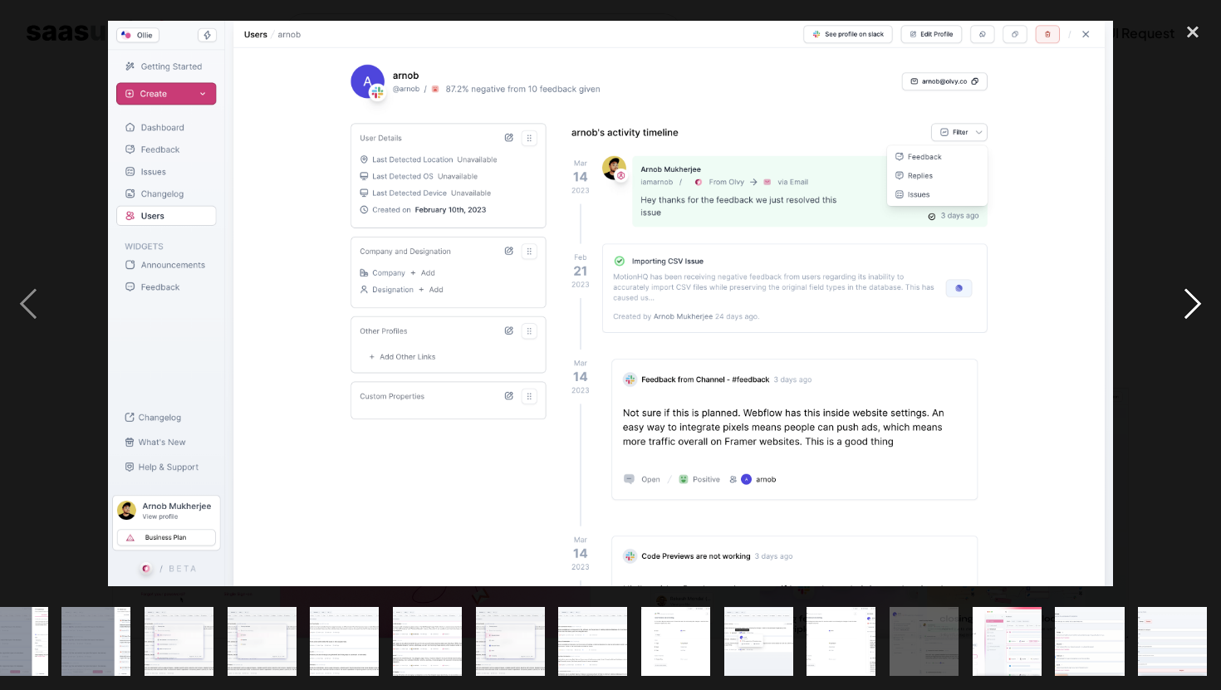
click at [1186, 318] on div "next image" at bounding box center [1193, 304] width 57 height 580
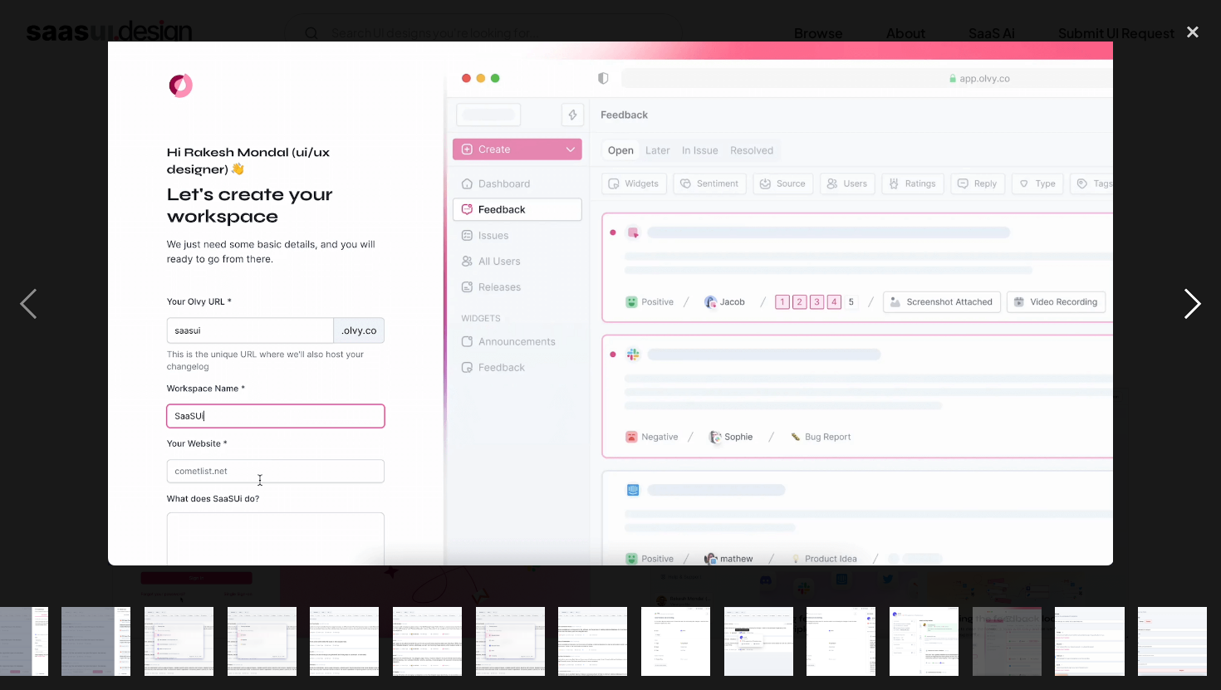
click at [1186, 318] on div "next image" at bounding box center [1193, 304] width 57 height 580
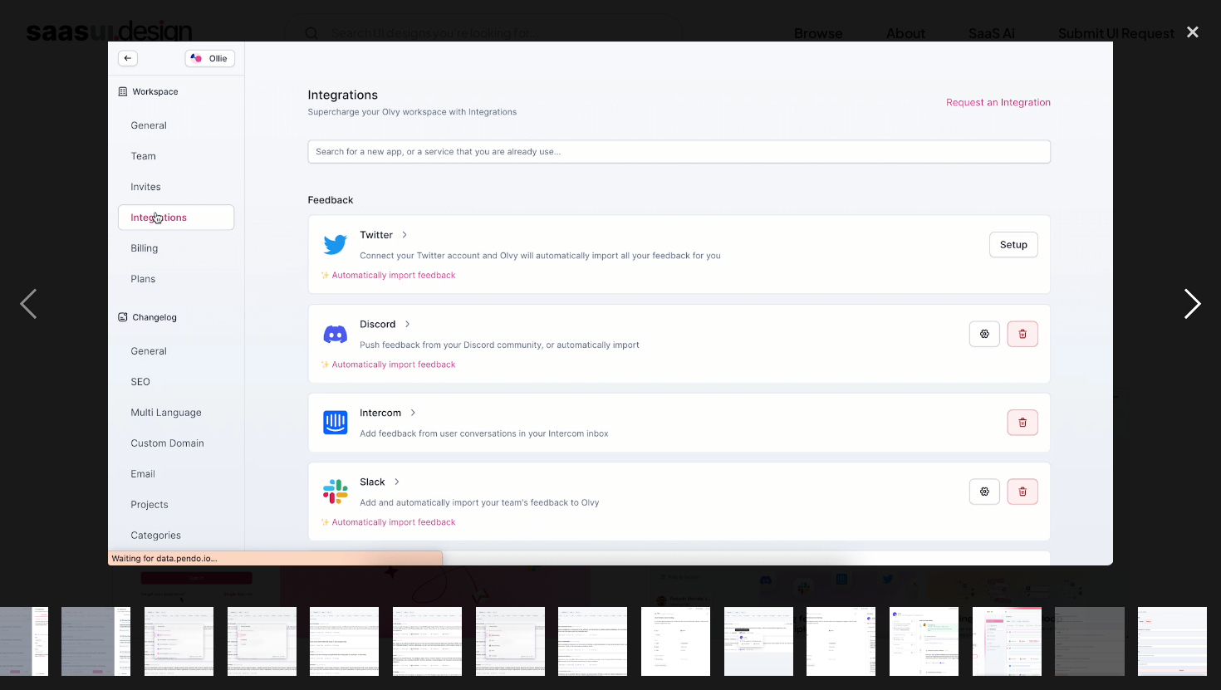
click at [1186, 318] on div "next image" at bounding box center [1193, 304] width 57 height 580
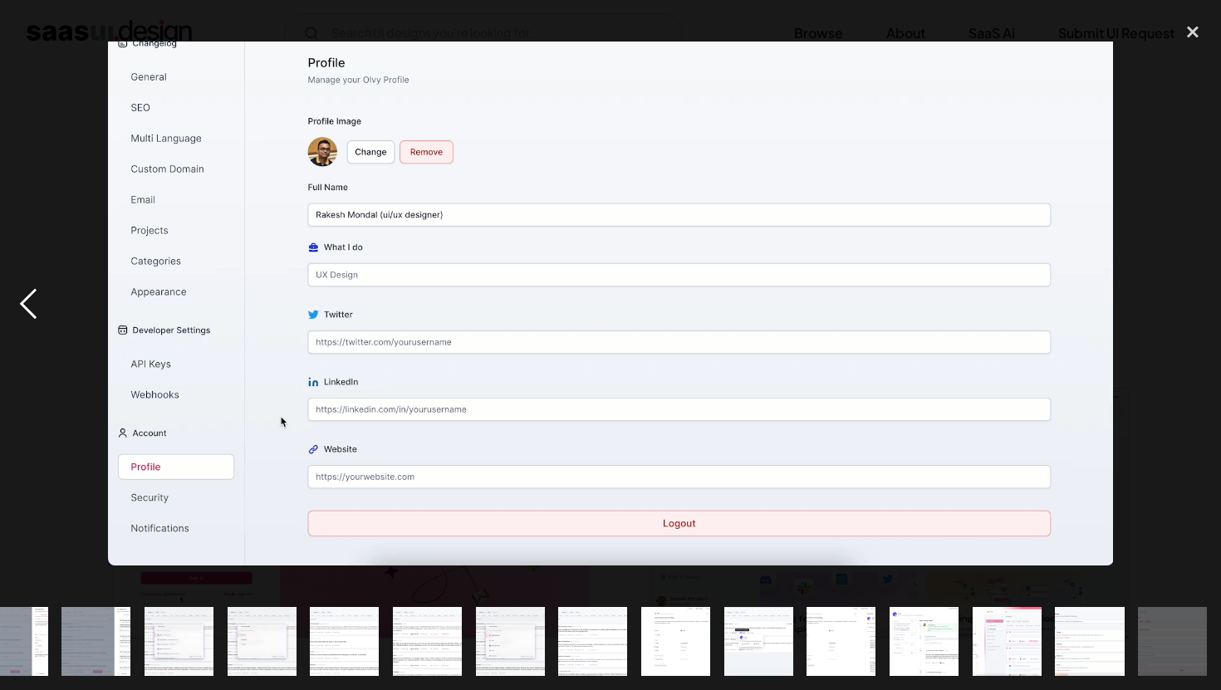
click at [35, 298] on div "previous image" at bounding box center [28, 304] width 57 height 580
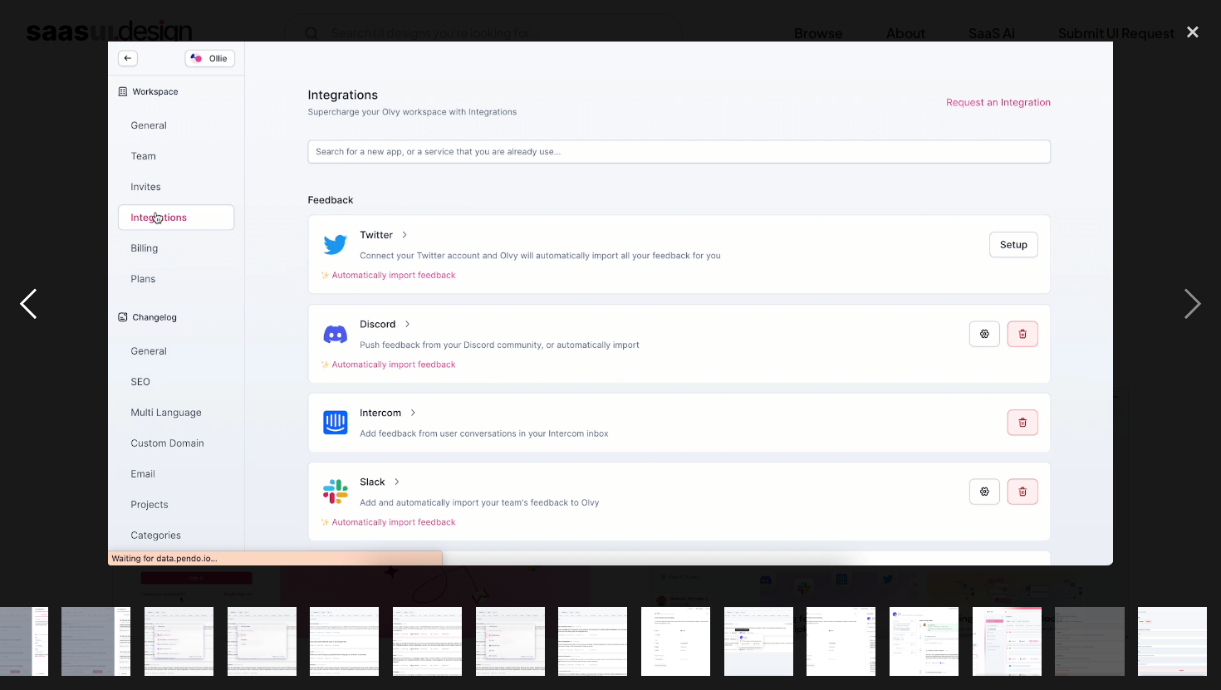
click at [35, 298] on div "previous image" at bounding box center [28, 304] width 57 height 580
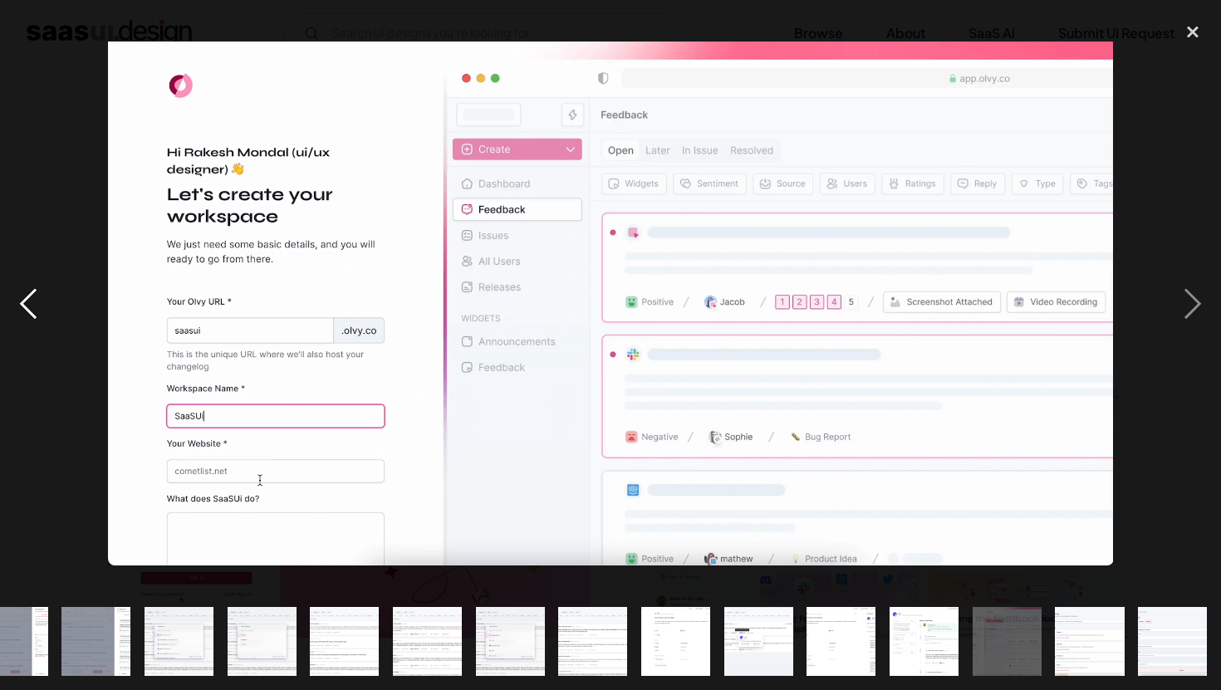
click at [35, 298] on div "previous image" at bounding box center [28, 304] width 57 height 580
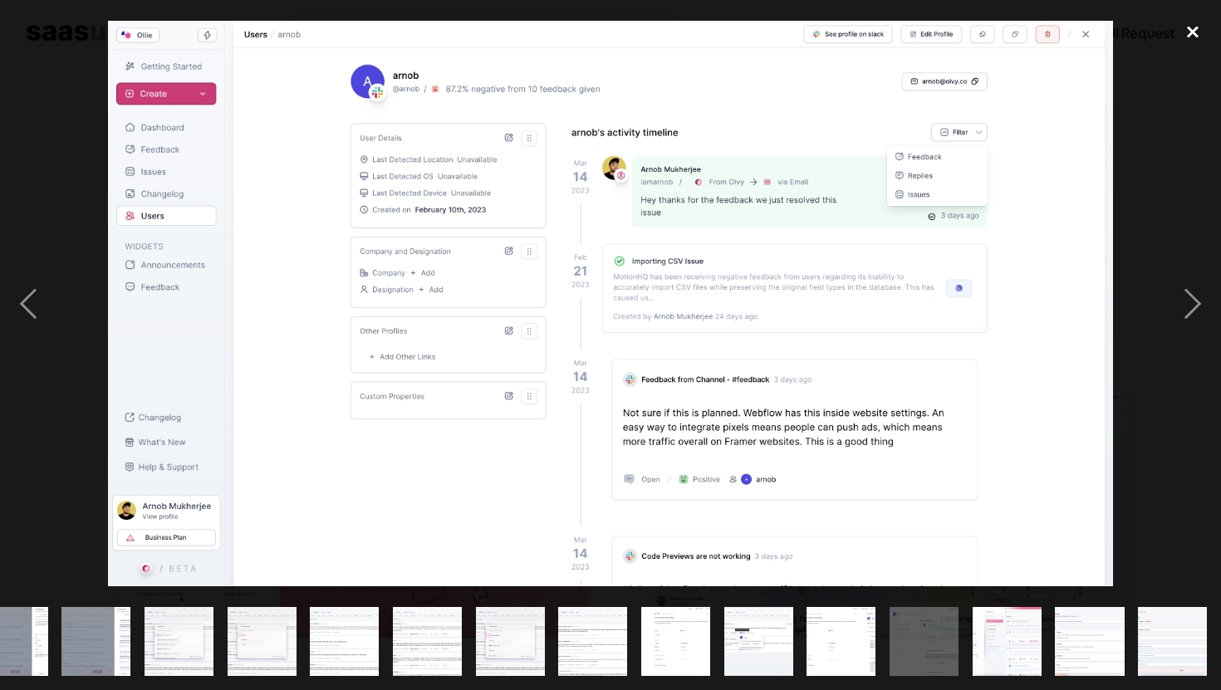
click at [1204, 39] on div "close lightbox" at bounding box center [1193, 32] width 57 height 37
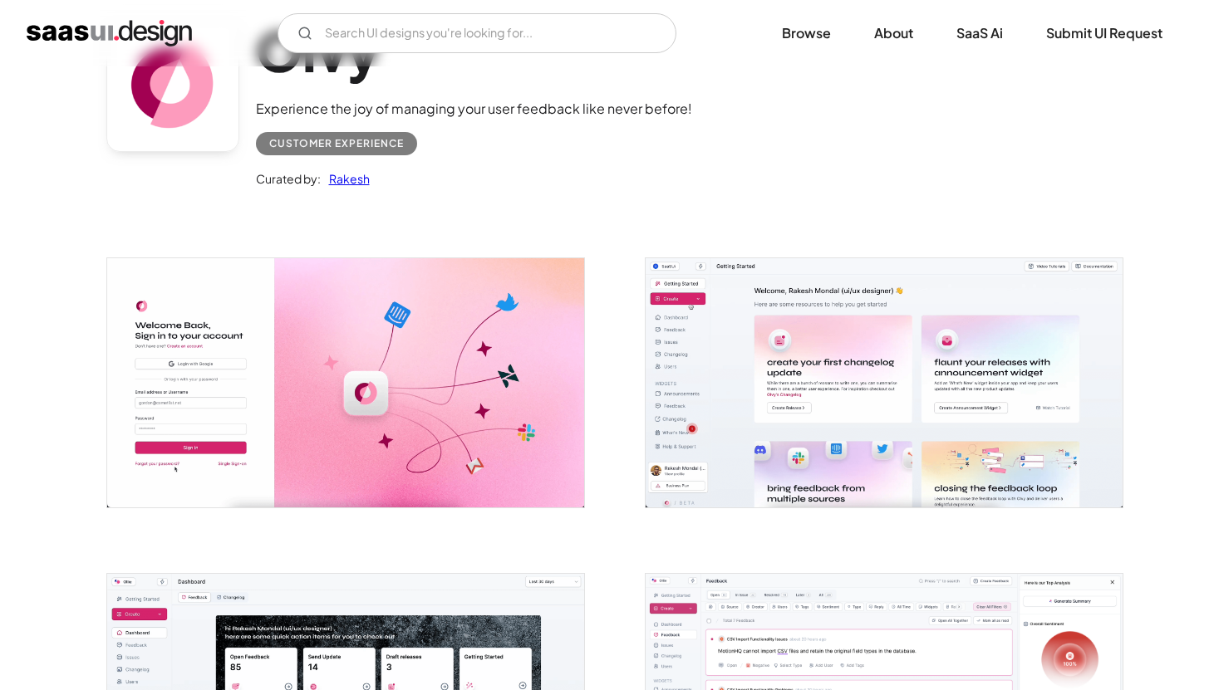
scroll to position [498, 0]
